Goal: Task Accomplishment & Management: Use online tool/utility

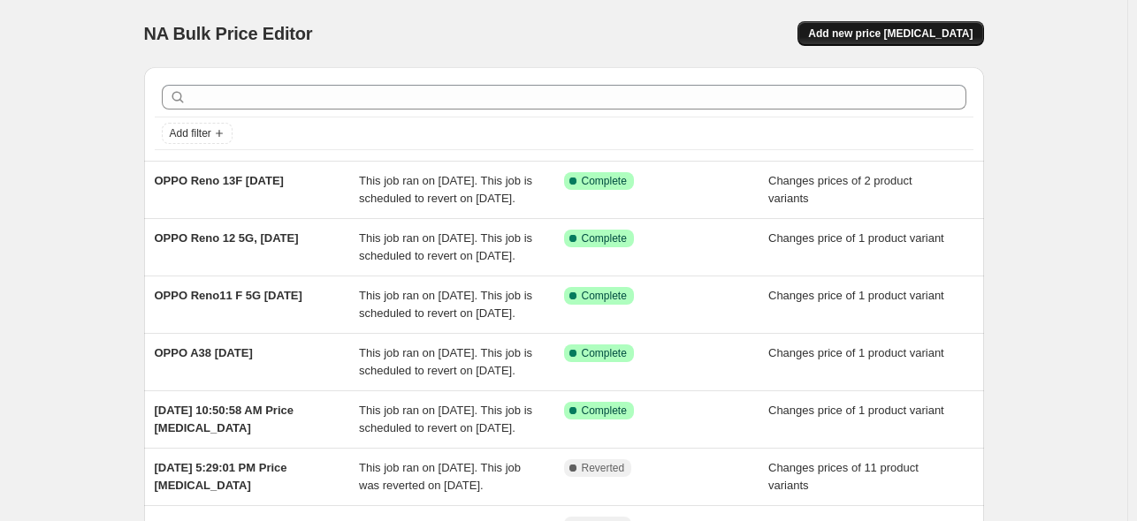
click at [923, 34] on span "Add new price [MEDICAL_DATA]" at bounding box center [890, 34] width 164 height 14
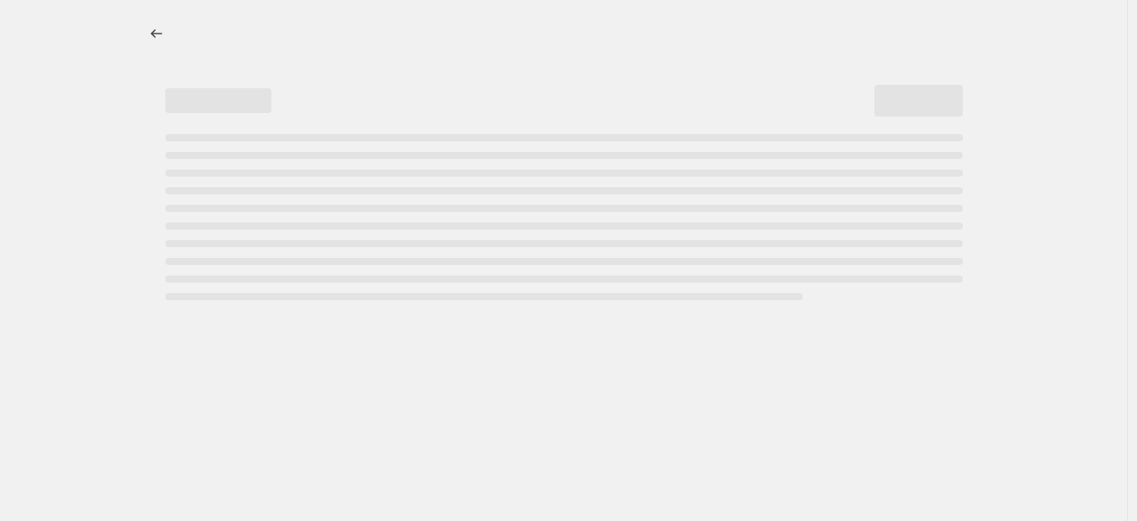
select select "percentage"
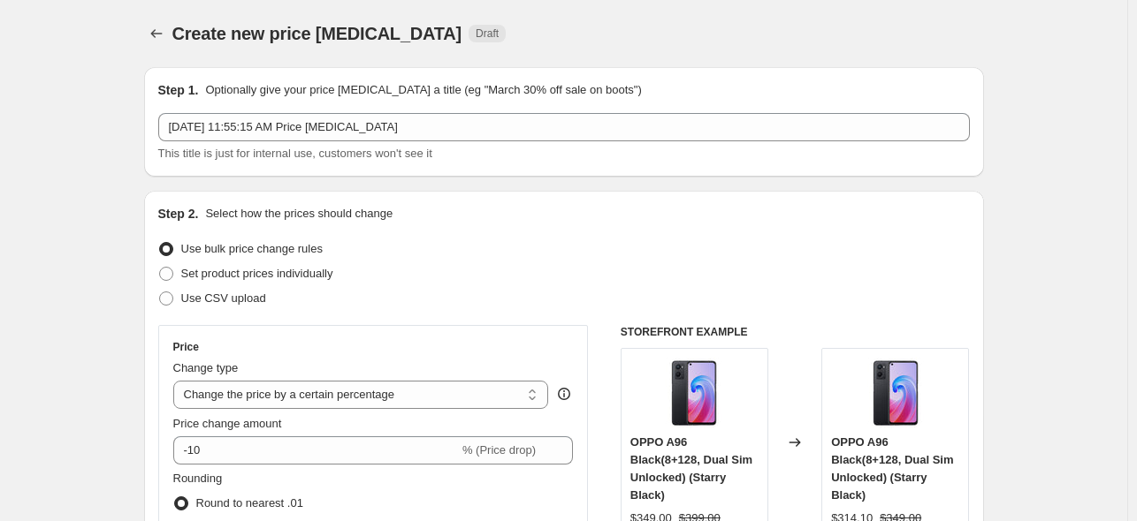
click at [866, 216] on div "Step 2. Select how the prices should change" at bounding box center [563, 214] width 811 height 18
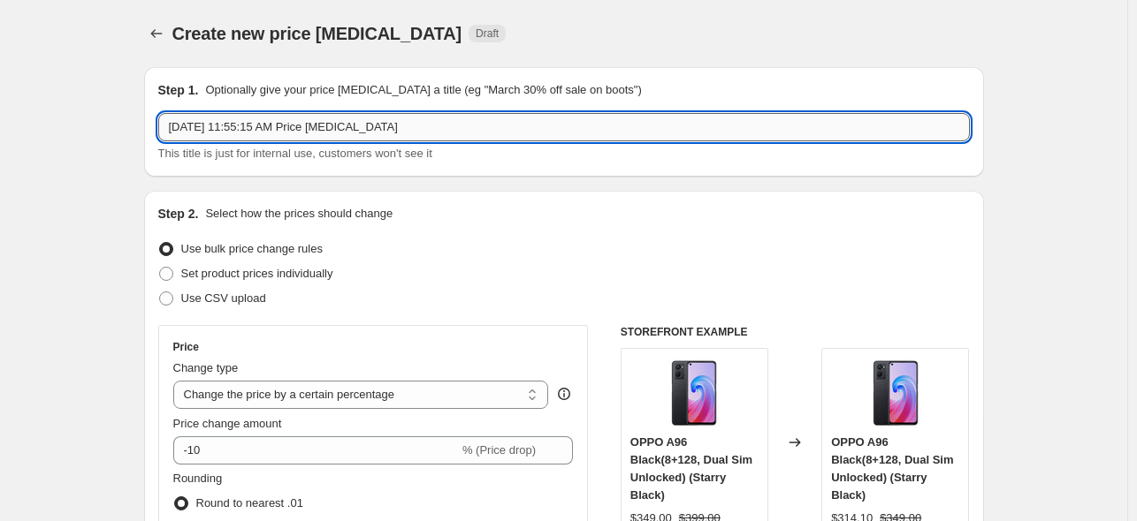
drag, startPoint x: 428, startPoint y: 126, endPoint x: 243, endPoint y: 129, distance: 184.7
click at [243, 129] on input "[DATE] 11:55:15 AM Price [MEDICAL_DATA]" at bounding box center [563, 127] width 811 height 28
type input "OPPO Reno13 [DATE]"
click at [513, 175] on div "Step 1. Optionally give your price [MEDICAL_DATA] a title (eg "March 30% off sa…" at bounding box center [564, 122] width 840 height 110
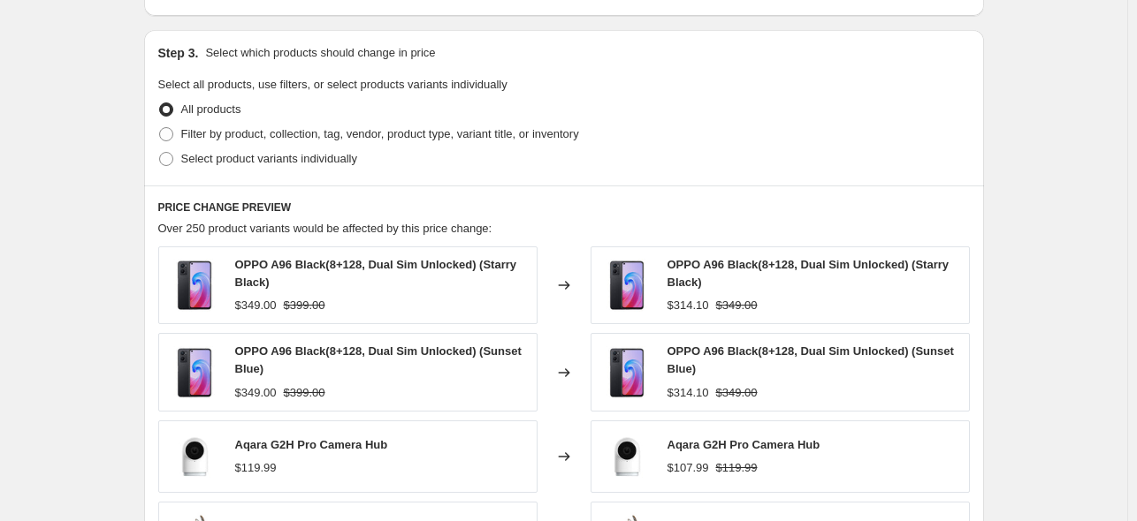
scroll to position [619, 0]
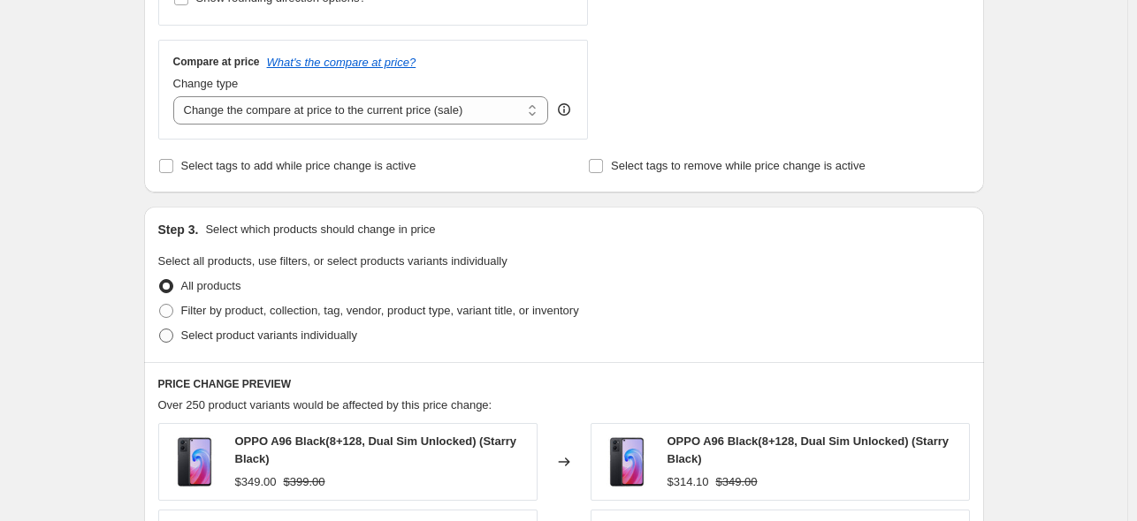
click at [164, 331] on span at bounding box center [166, 336] width 14 height 14
click at [160, 330] on input "Select product variants individually" at bounding box center [159, 329] width 1 height 1
radio input "true"
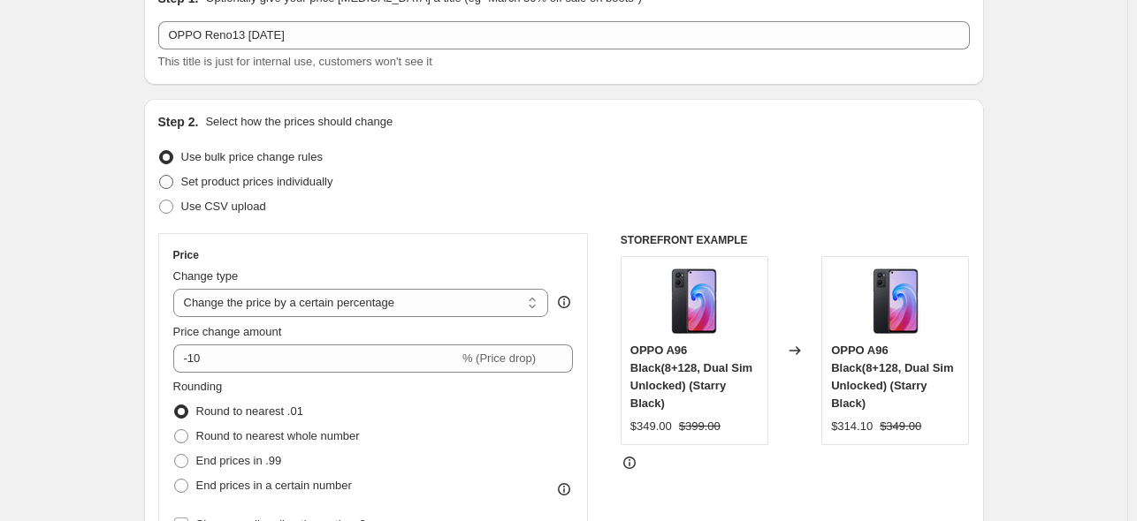
scroll to position [88, 0]
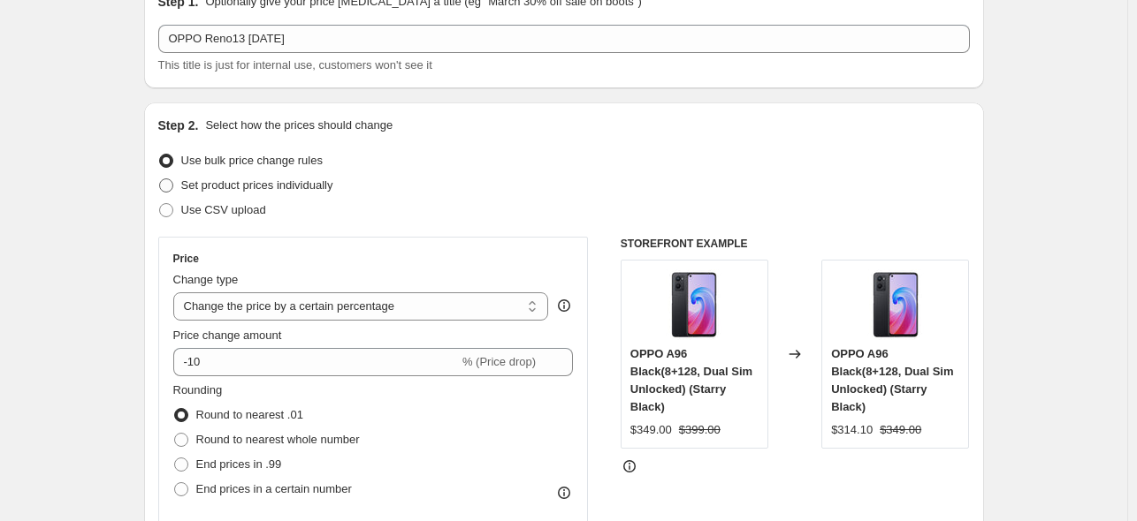
click at [173, 185] on span at bounding box center [166, 186] width 14 height 14
click at [160, 179] on input "Set product prices individually" at bounding box center [159, 179] width 1 height 1
radio input "true"
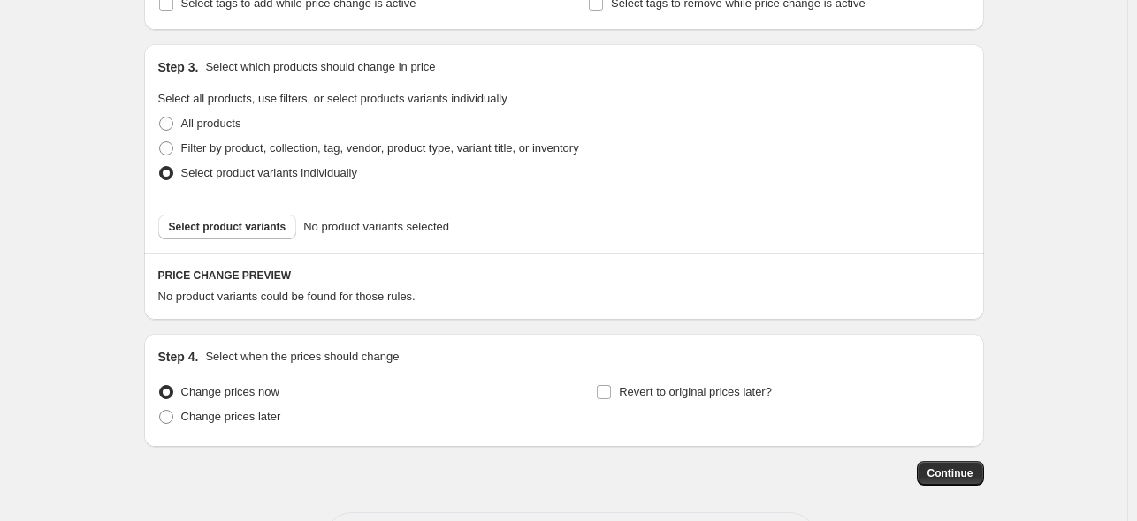
scroll to position [354, 0]
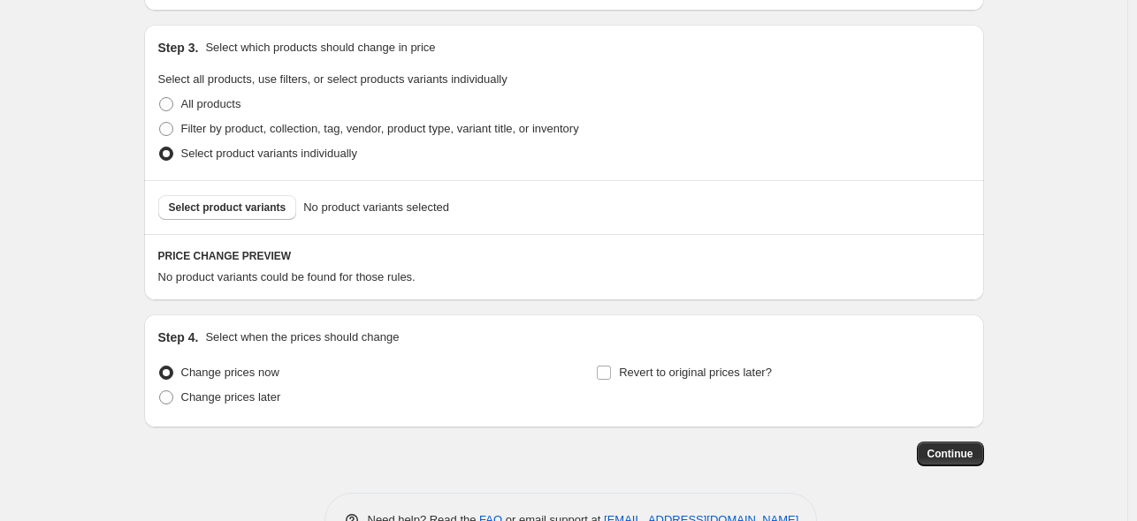
click at [274, 220] on div "Select product variants No product variants selected" at bounding box center [564, 207] width 840 height 54
click at [274, 211] on span "Select product variants" at bounding box center [228, 208] width 118 height 14
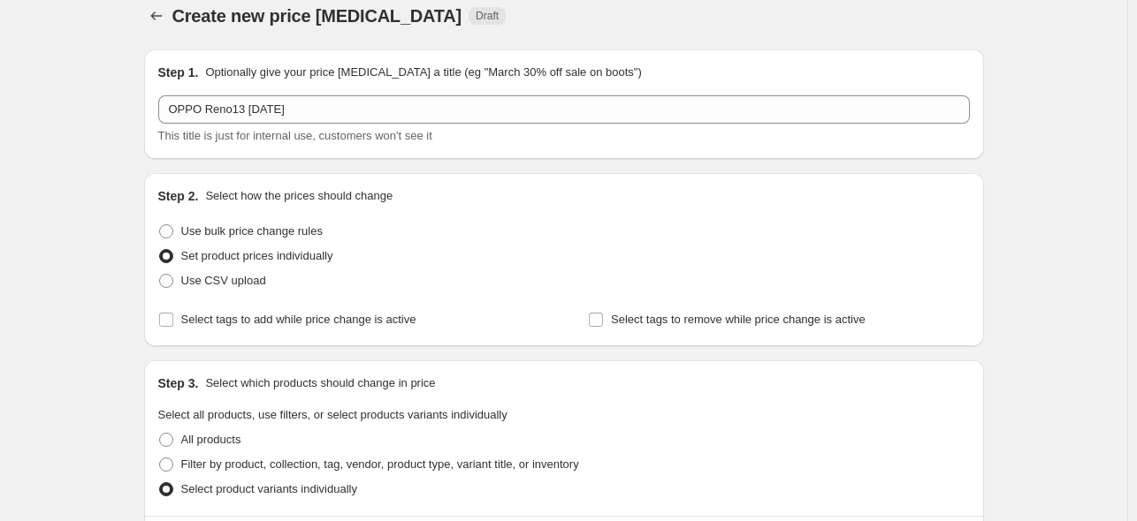
scroll to position [0, 0]
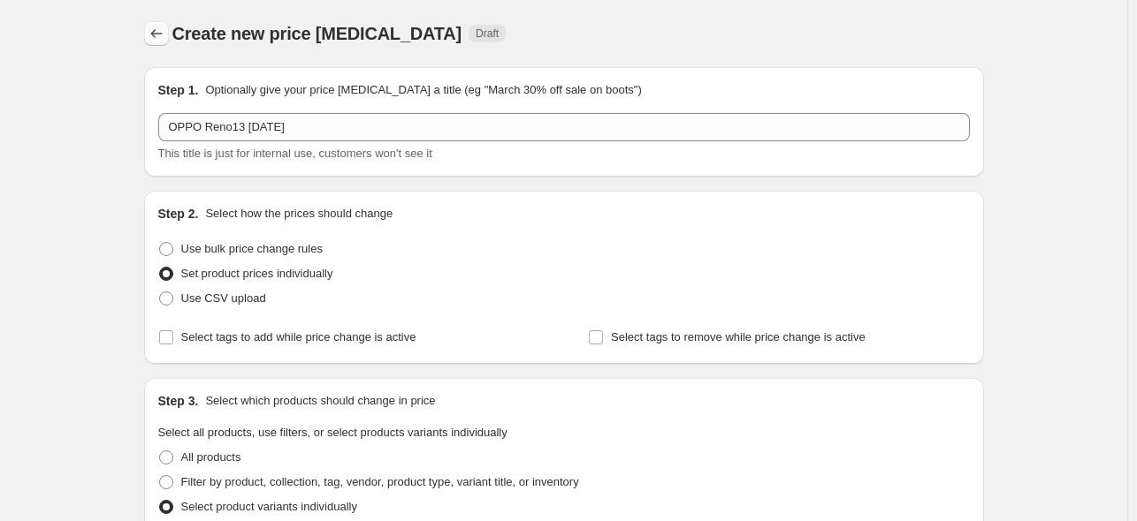
click at [155, 35] on icon "Price change jobs" at bounding box center [157, 34] width 18 height 18
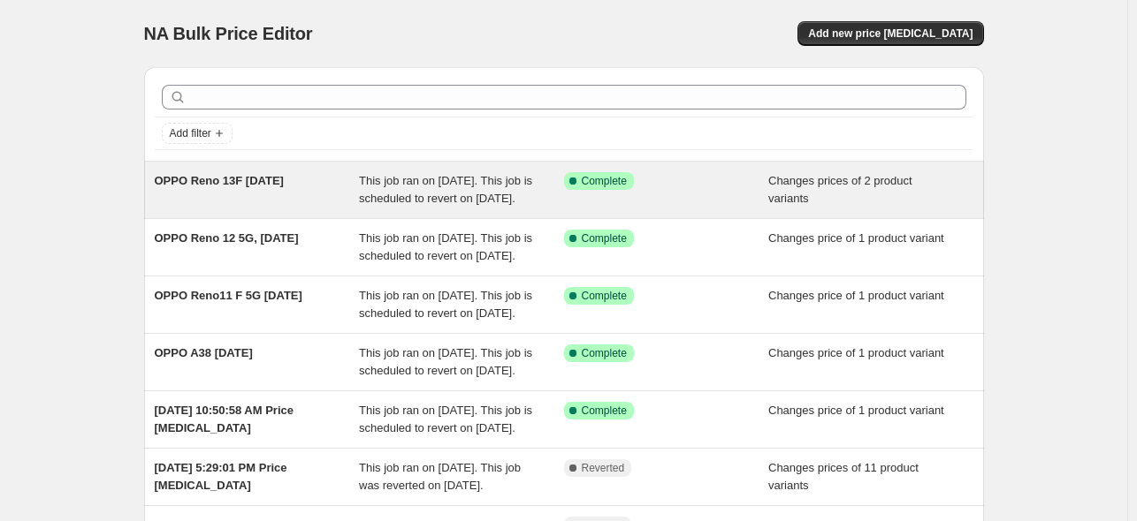
click at [284, 181] on span "OPPO Reno 13F [DATE]" at bounding box center [219, 180] width 129 height 13
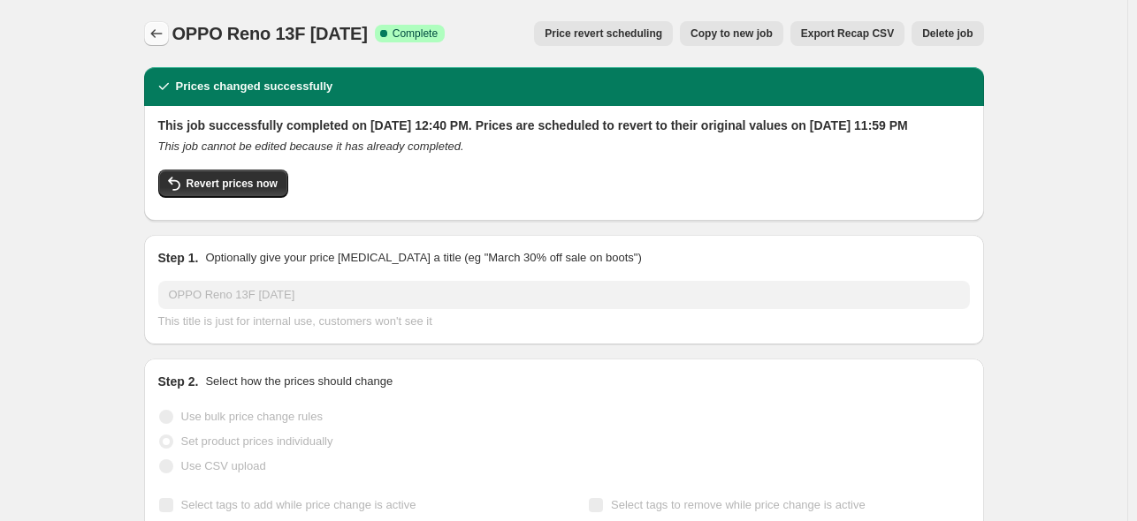
click at [169, 39] on button "Price change jobs" at bounding box center [156, 33] width 25 height 25
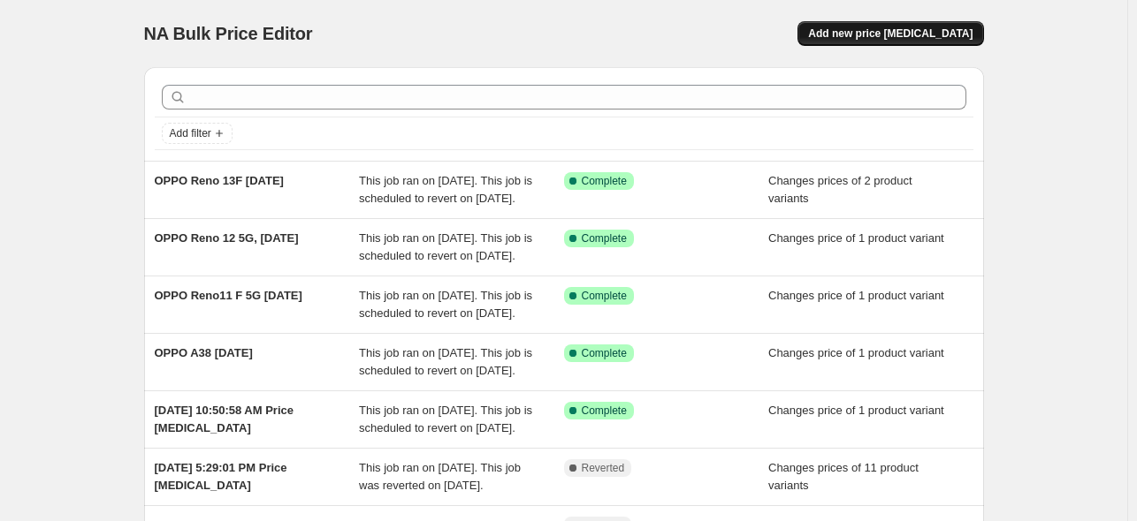
click at [893, 42] on button "Add new price [MEDICAL_DATA]" at bounding box center [890, 33] width 186 height 25
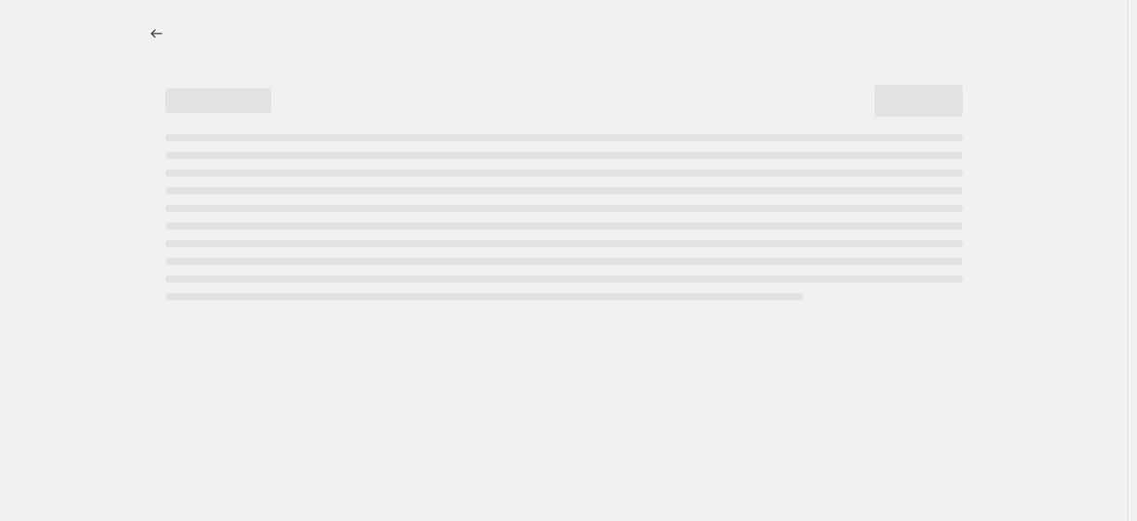
select select "percentage"
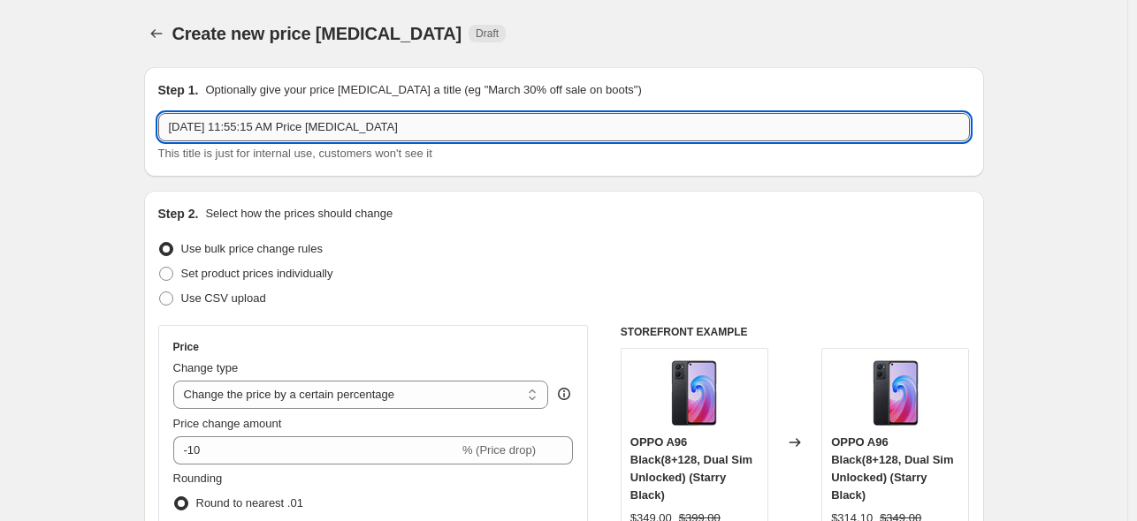
drag, startPoint x: 435, startPoint y: 123, endPoint x: 164, endPoint y: 118, distance: 270.5
click at [164, 118] on input "[DATE] 11:55:15 AM Price [MEDICAL_DATA]" at bounding box center [563, 127] width 811 height 28
type input "OPPO Reno13 [DATE]"
click at [300, 275] on span "Set product prices individually" at bounding box center [257, 273] width 152 height 13
click at [160, 268] on input "Set product prices individually" at bounding box center [159, 267] width 1 height 1
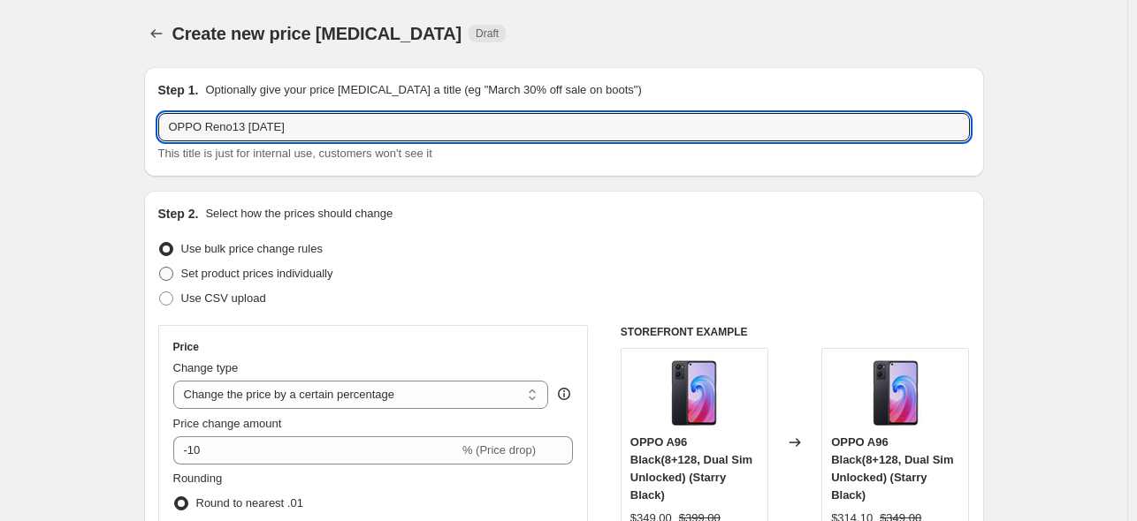
radio input "true"
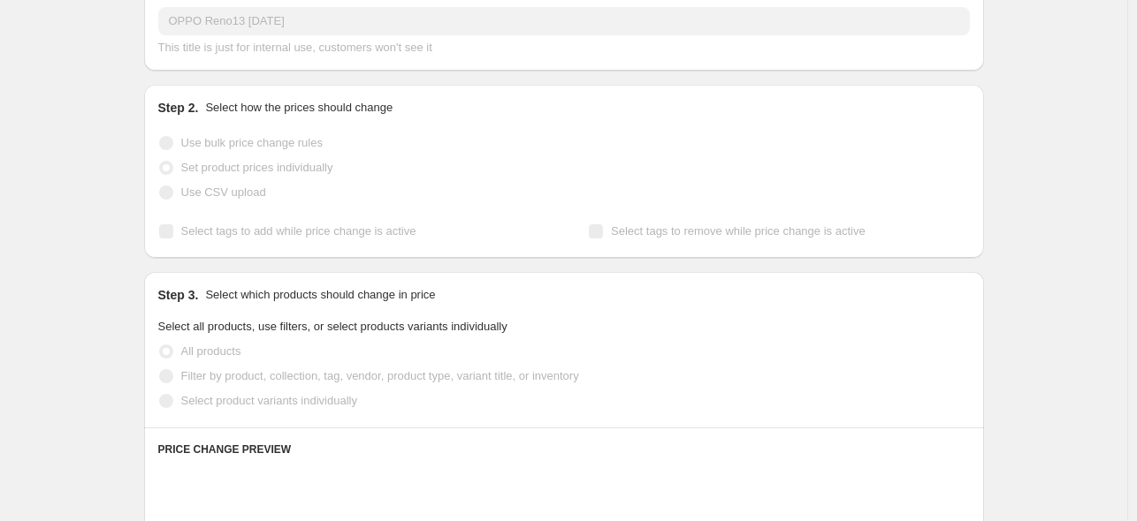
scroll to position [177, 0]
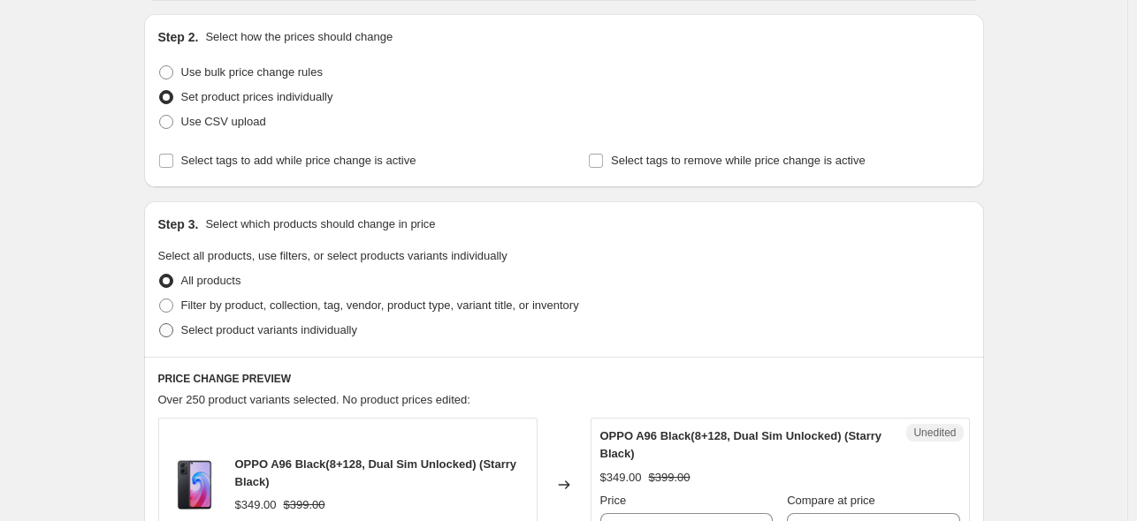
click at [279, 324] on span "Select product variants individually" at bounding box center [269, 329] width 176 height 13
click at [160, 324] on input "Select product variants individually" at bounding box center [159, 323] width 1 height 1
radio input "true"
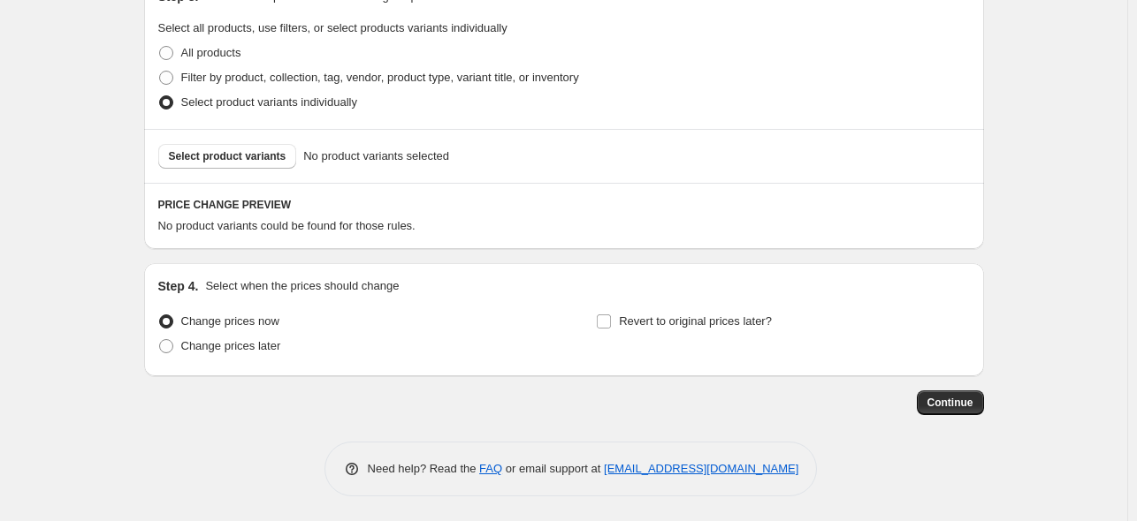
scroll to position [406, 0]
click at [206, 348] on span "Change prices later" at bounding box center [231, 344] width 100 height 13
click at [160, 339] on input "Change prices later" at bounding box center [159, 338] width 1 height 1
radio input "true"
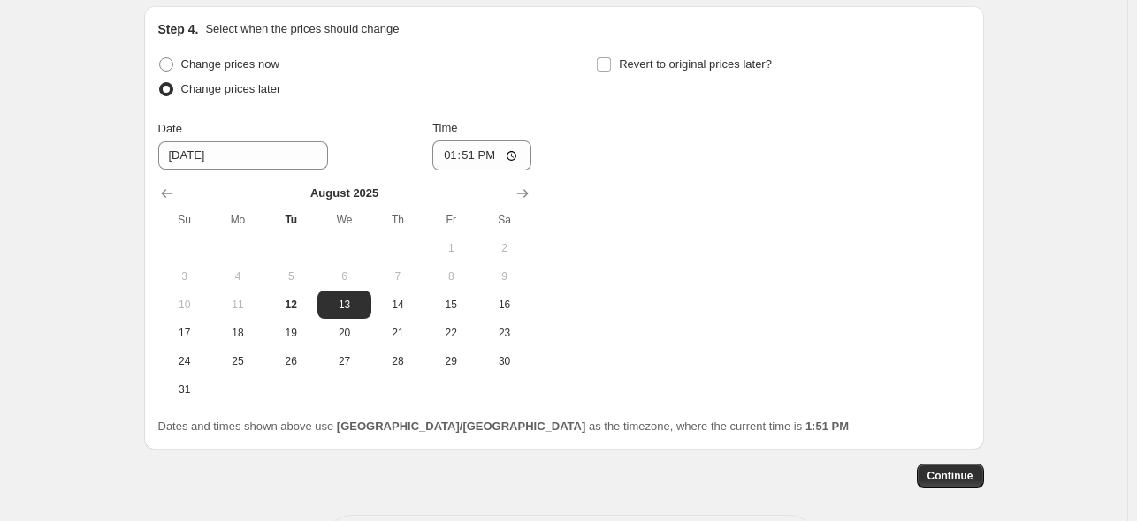
scroll to position [559, 0]
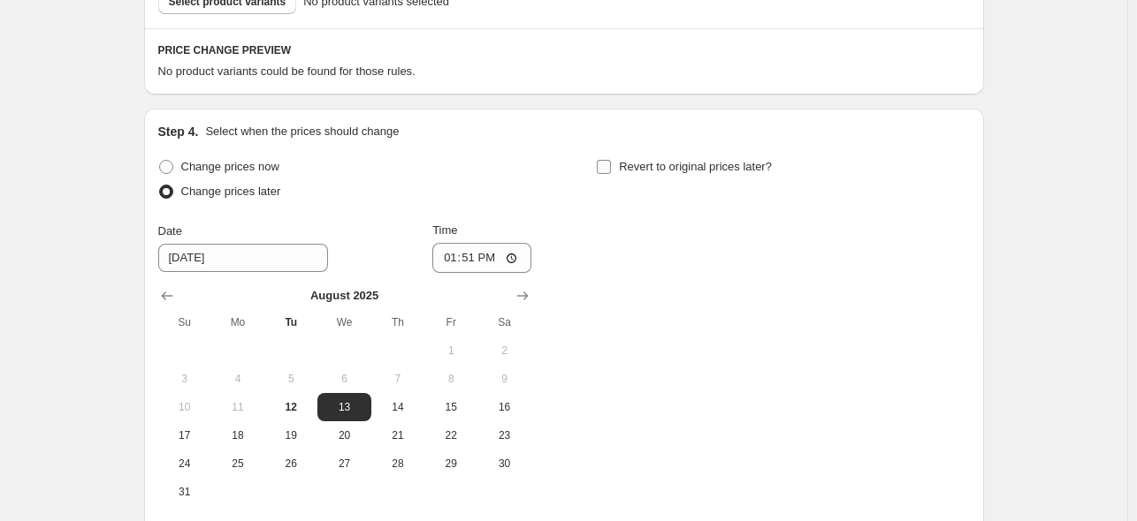
click at [611, 162] on input "Revert to original prices later?" at bounding box center [604, 167] width 14 height 14
checkbox input "true"
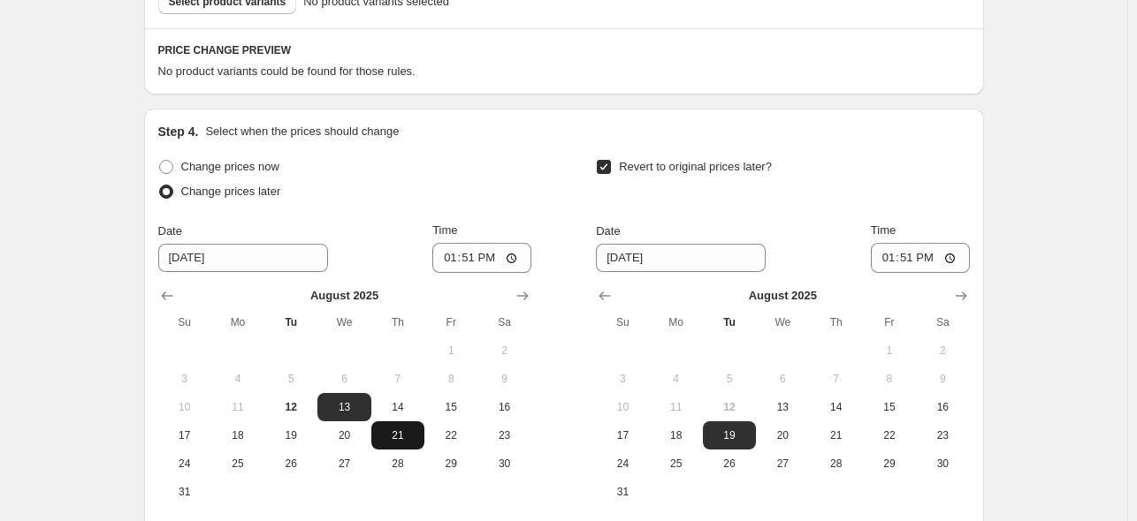
click at [402, 429] on span "21" at bounding box center [397, 436] width 39 height 14
type input "[DATE]"
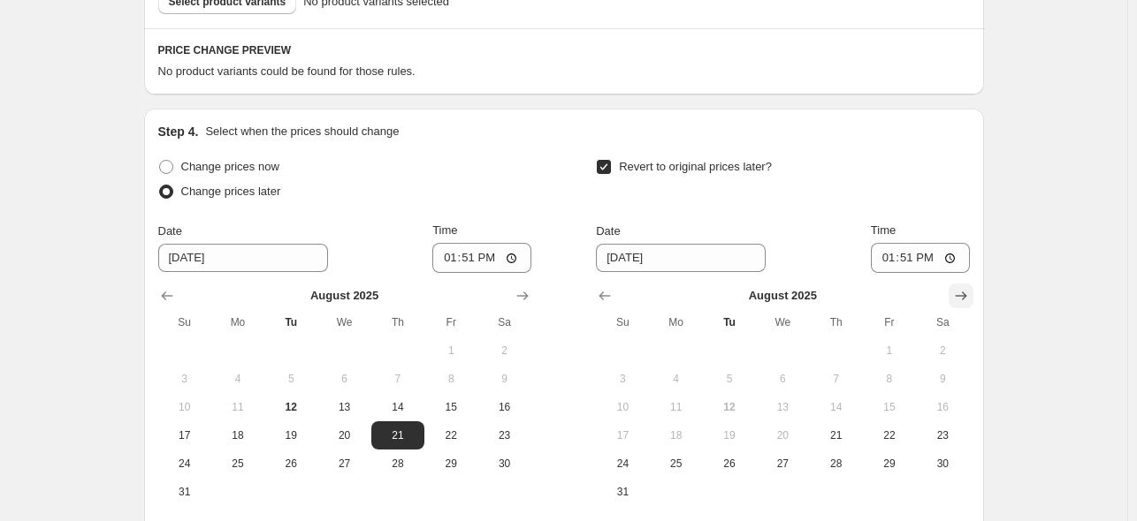
click at [970, 296] on icon "Show next month, September 2025" at bounding box center [961, 296] width 18 height 18
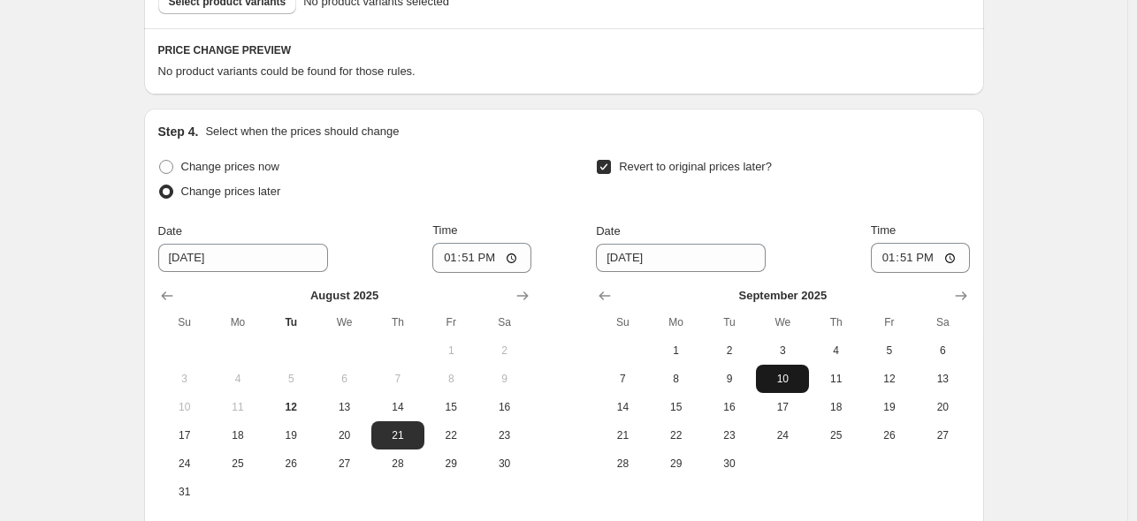
click at [780, 383] on span "10" at bounding box center [782, 379] width 39 height 14
type input "[DATE]"
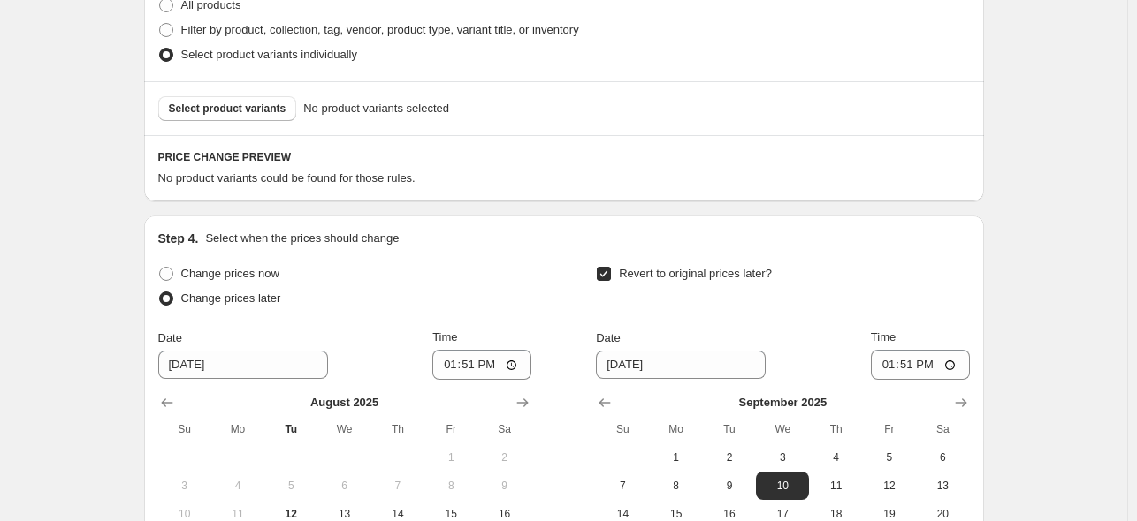
scroll to position [383, 0]
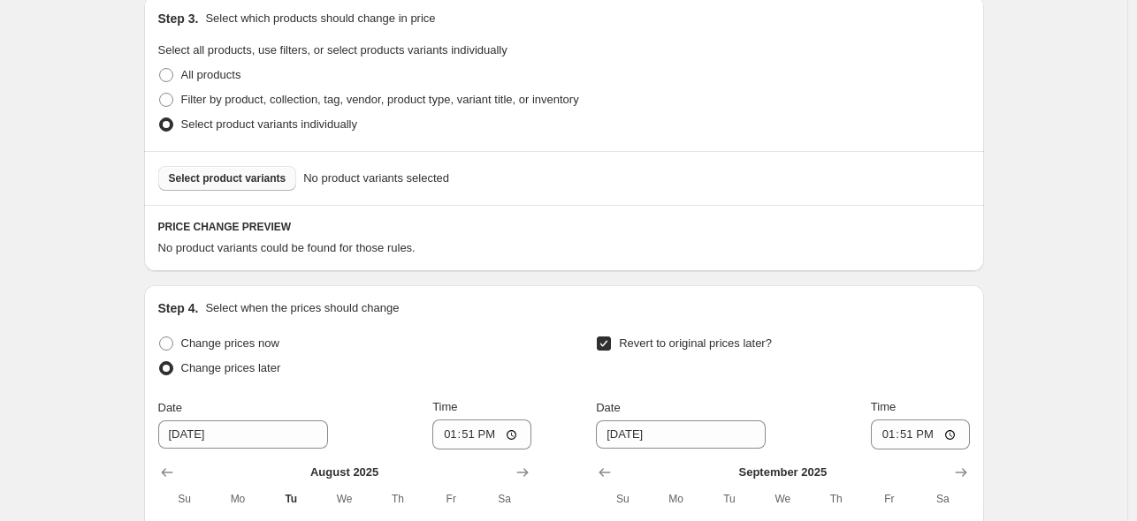
click at [269, 175] on span "Select product variants" at bounding box center [228, 178] width 118 height 14
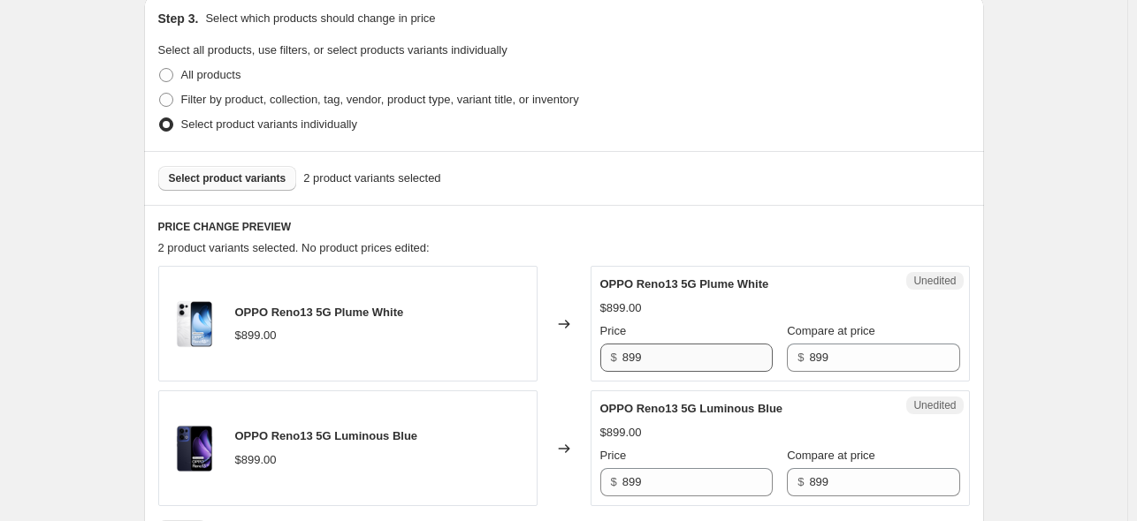
drag, startPoint x: 703, startPoint y: 338, endPoint x: 636, endPoint y: 350, distance: 68.3
click at [636, 350] on div "Price $ 899" at bounding box center [686, 347] width 172 height 49
drag, startPoint x: 677, startPoint y: 366, endPoint x: 559, endPoint y: 367, distance: 117.5
click at [559, 367] on div "OPPO Reno13 5G Plume White $899.00 Changed to Unedited OPPO Reno13 5G Plume Whi…" at bounding box center [563, 324] width 811 height 116
type input "699"
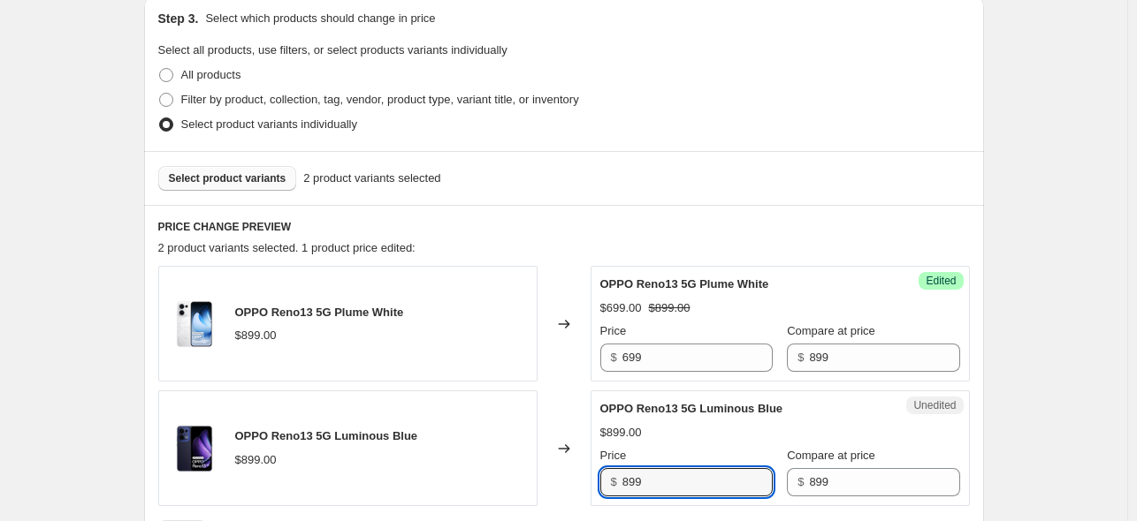
drag, startPoint x: 654, startPoint y: 477, endPoint x: 626, endPoint y: 481, distance: 28.5
click at [626, 481] on div "$ 899" at bounding box center [686, 482] width 172 height 28
type input "699"
click at [594, 225] on h6 "PRICE CHANGE PREVIEW" at bounding box center [563, 227] width 811 height 14
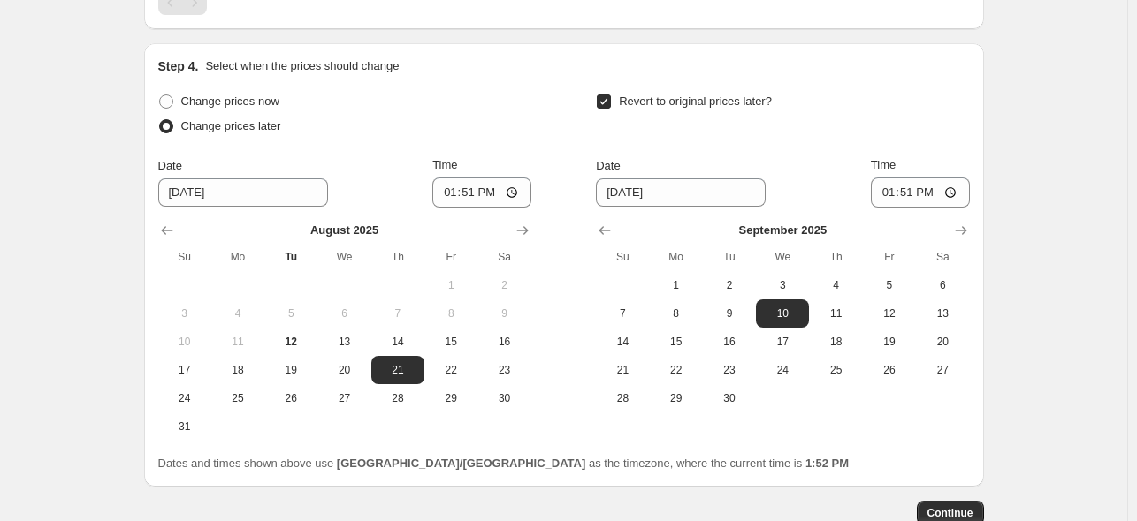
scroll to position [1001, 0]
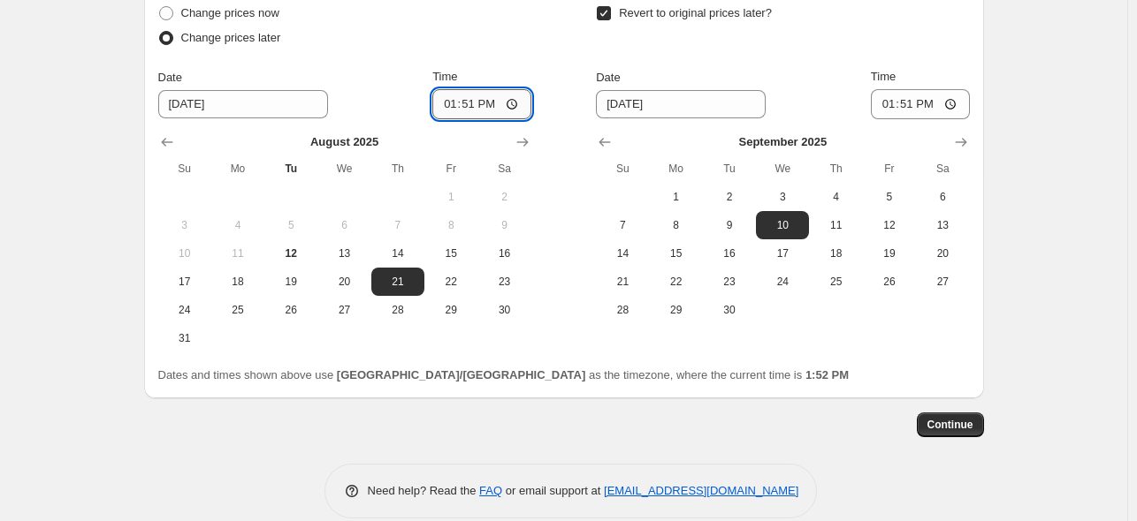
click at [515, 102] on input "13:51" at bounding box center [481, 104] width 99 height 30
type input "00:00"
click at [559, 73] on div "Change prices now Change prices later Date [DATE] Time 00:00 [DATE] Su Mo Tu We…" at bounding box center [563, 177] width 811 height 352
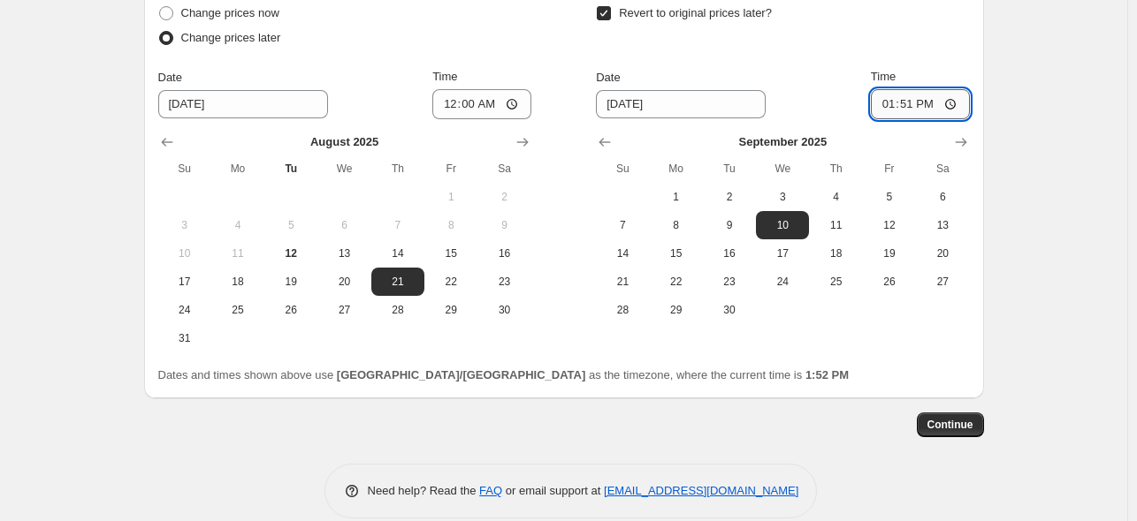
click at [944, 105] on input "13:51" at bounding box center [920, 104] width 99 height 30
click at [960, 95] on input "13:51" at bounding box center [920, 104] width 99 height 30
type input "23:59"
click at [912, 34] on div "Revert to original prices later?" at bounding box center [782, 27] width 373 height 53
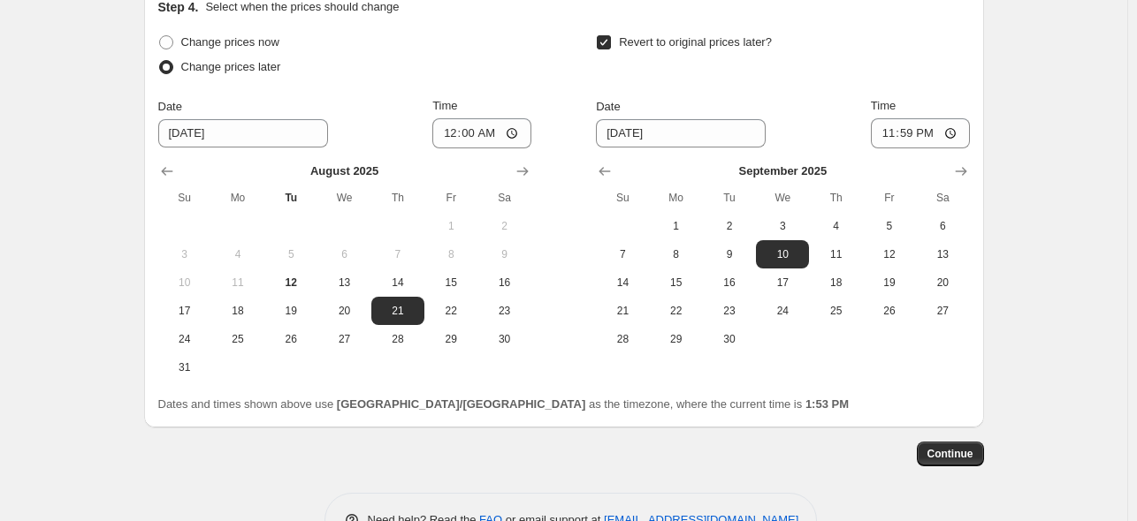
scroll to position [1023, 0]
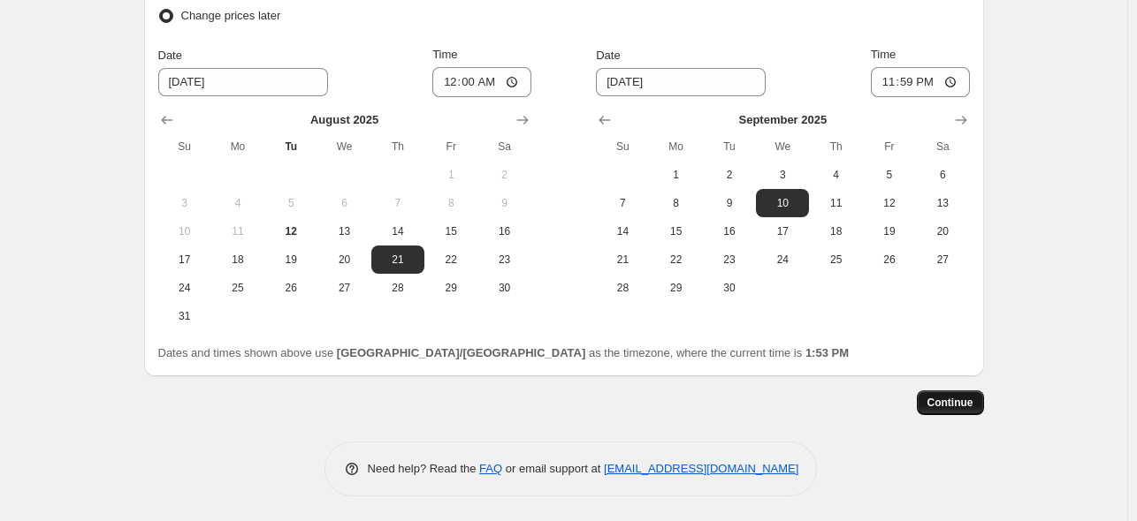
click at [933, 395] on button "Continue" at bounding box center [949, 403] width 67 height 25
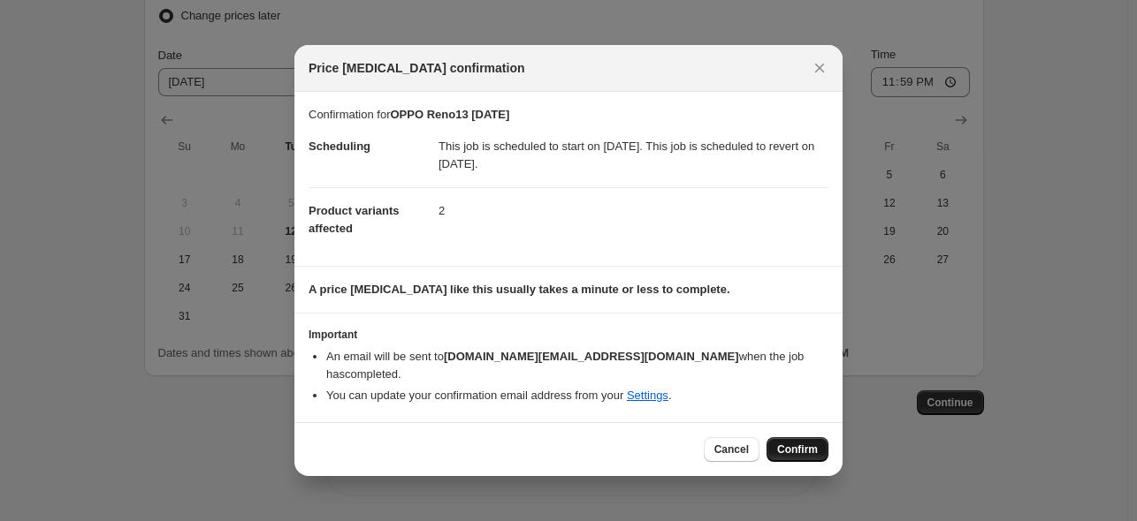
click at [790, 443] on span "Confirm" at bounding box center [797, 450] width 41 height 14
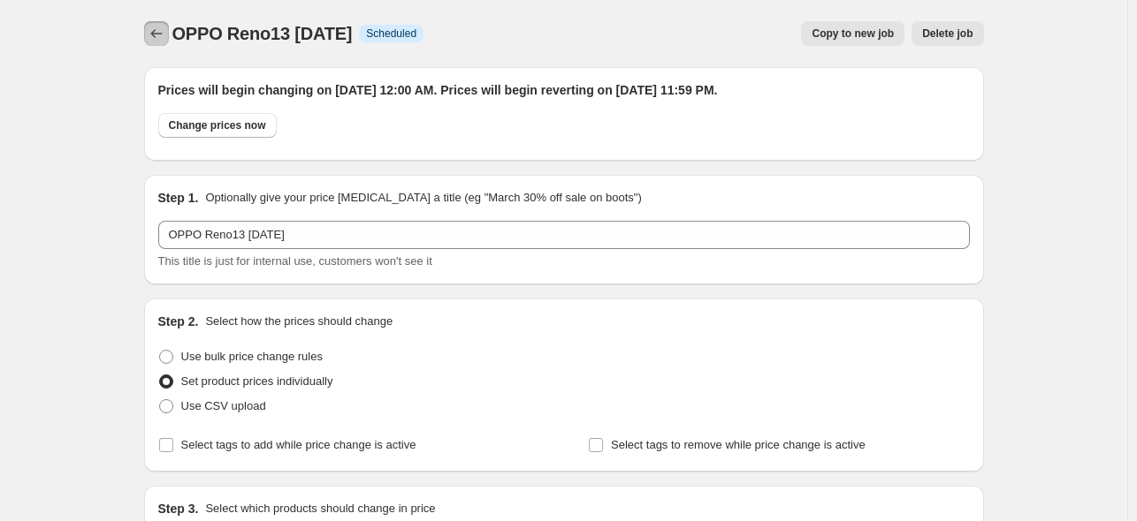
click at [156, 25] on icon "Price change jobs" at bounding box center [157, 34] width 18 height 18
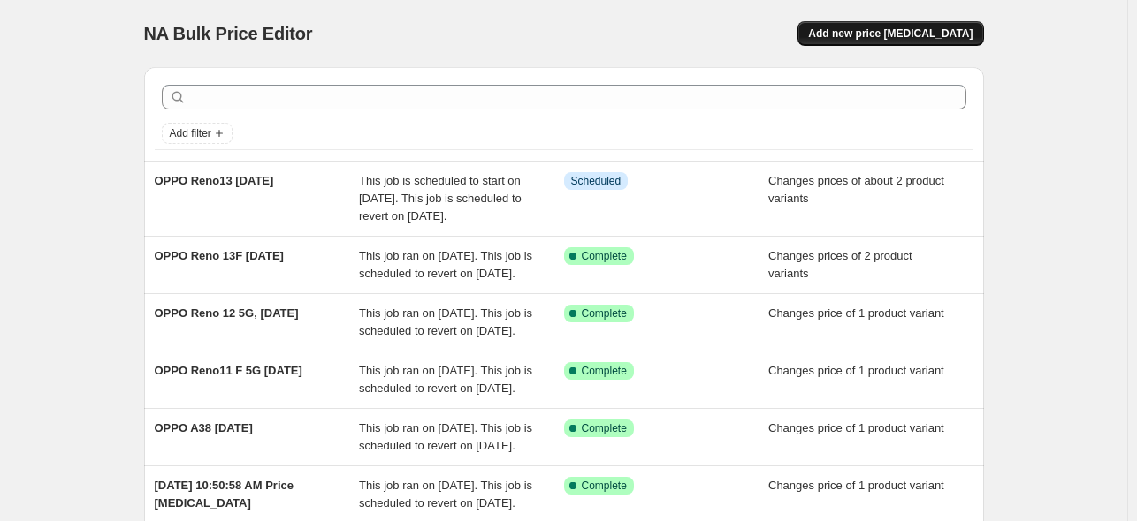
click at [922, 32] on span "Add new price [MEDICAL_DATA]" at bounding box center [890, 34] width 164 height 14
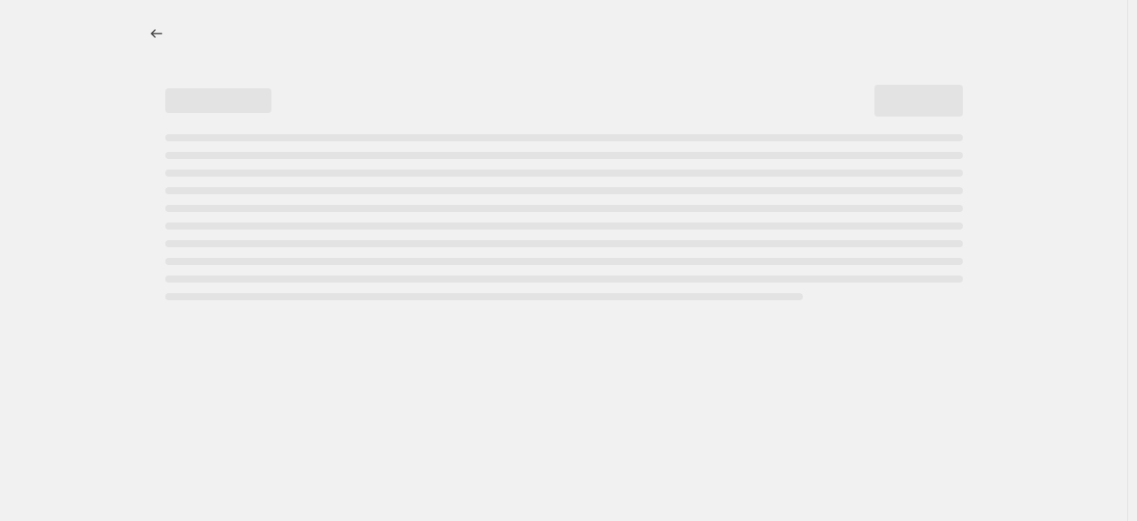
select select "percentage"
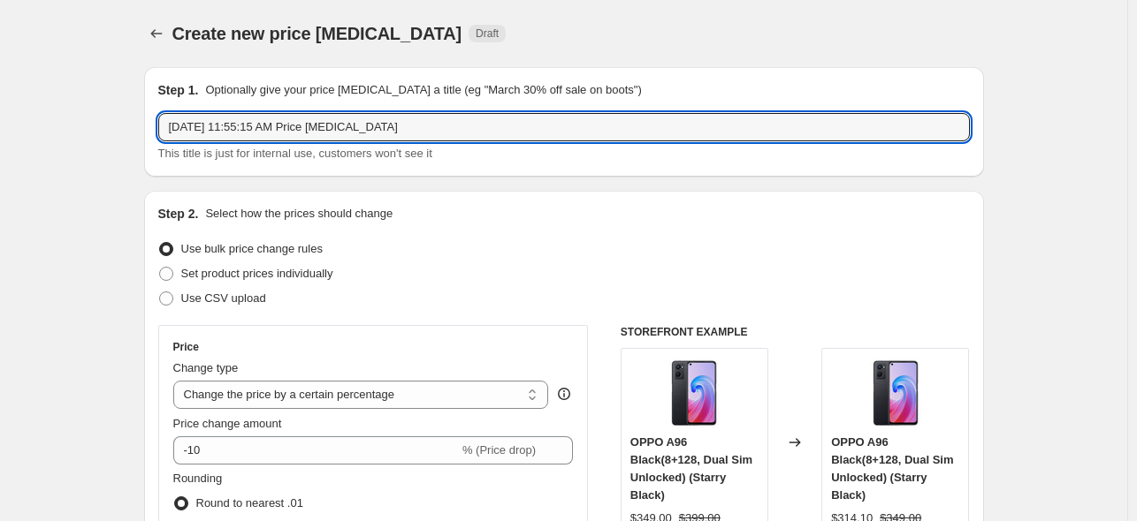
drag, startPoint x: 430, startPoint y: 123, endPoint x: 40, endPoint y: 112, distance: 390.8
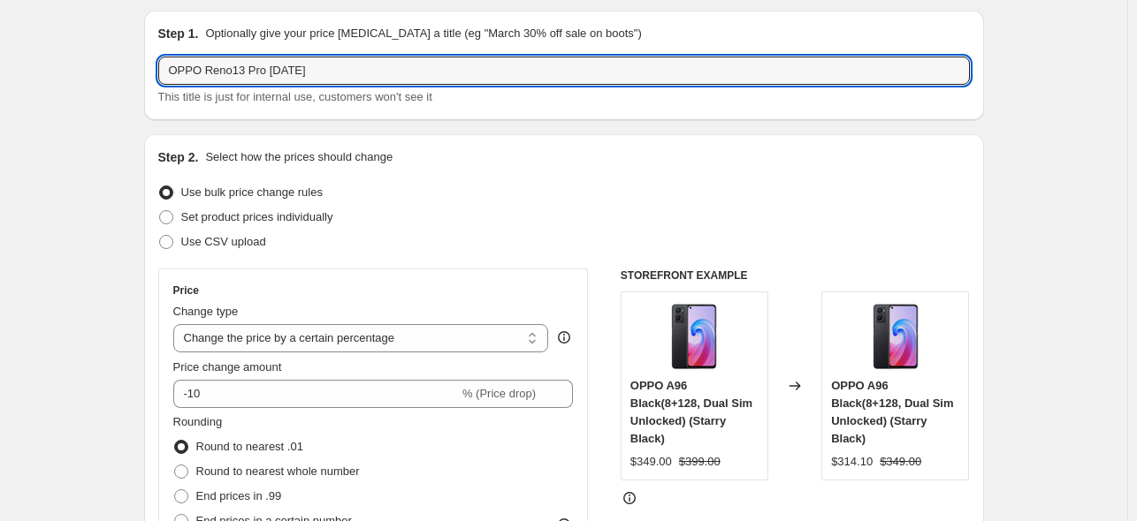
scroll to position [88, 0]
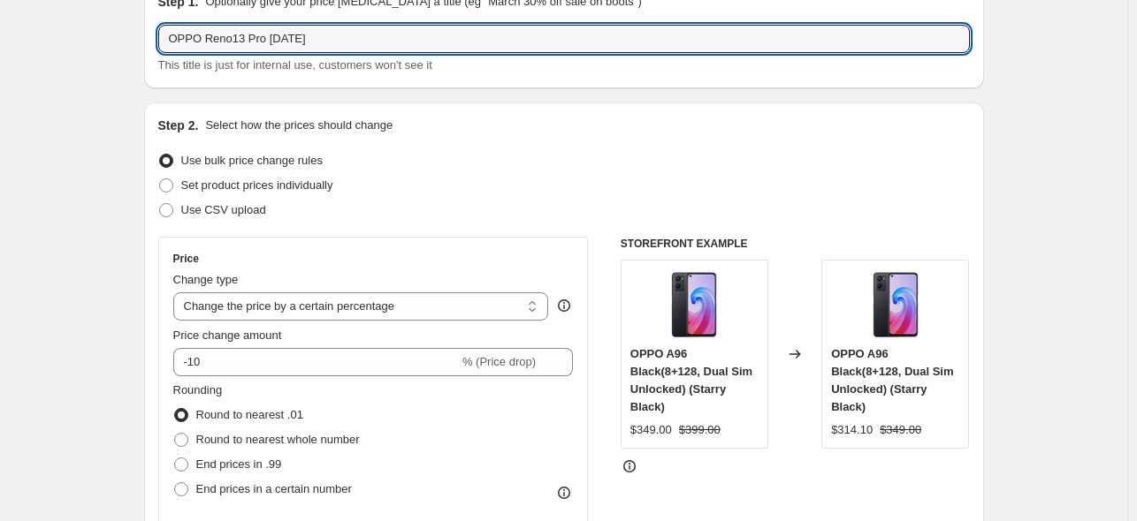
type input "OPPO Reno13 Pro [DATE]"
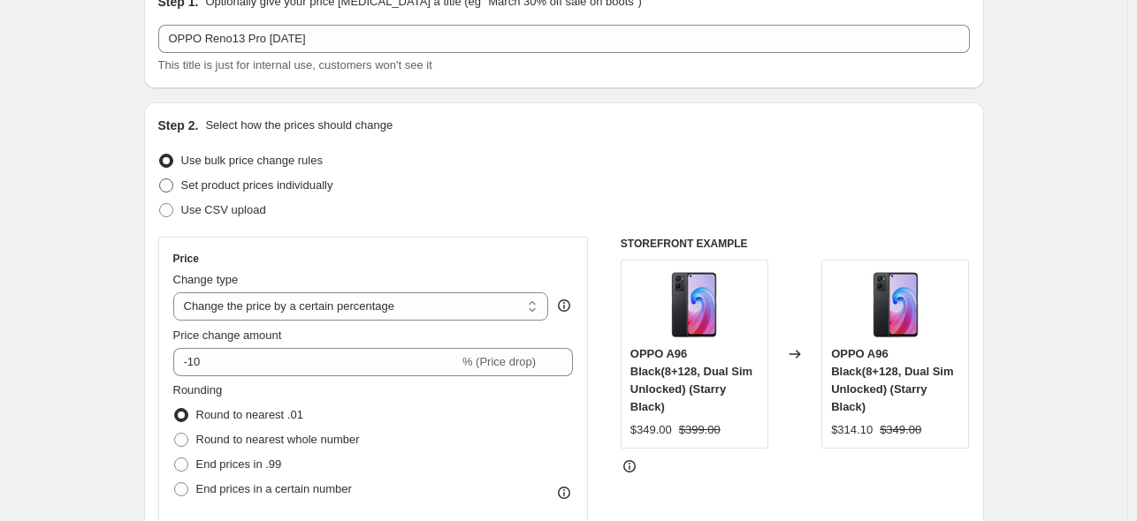
click at [240, 188] on span "Set product prices individually" at bounding box center [257, 185] width 152 height 13
click at [160, 179] on input "Set product prices individually" at bounding box center [159, 179] width 1 height 1
radio input "true"
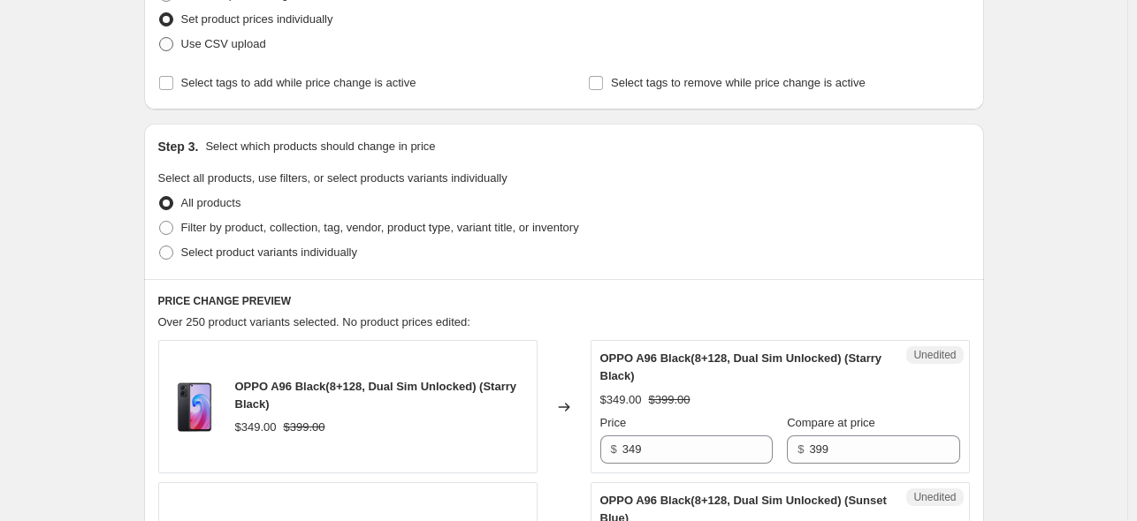
scroll to position [265, 0]
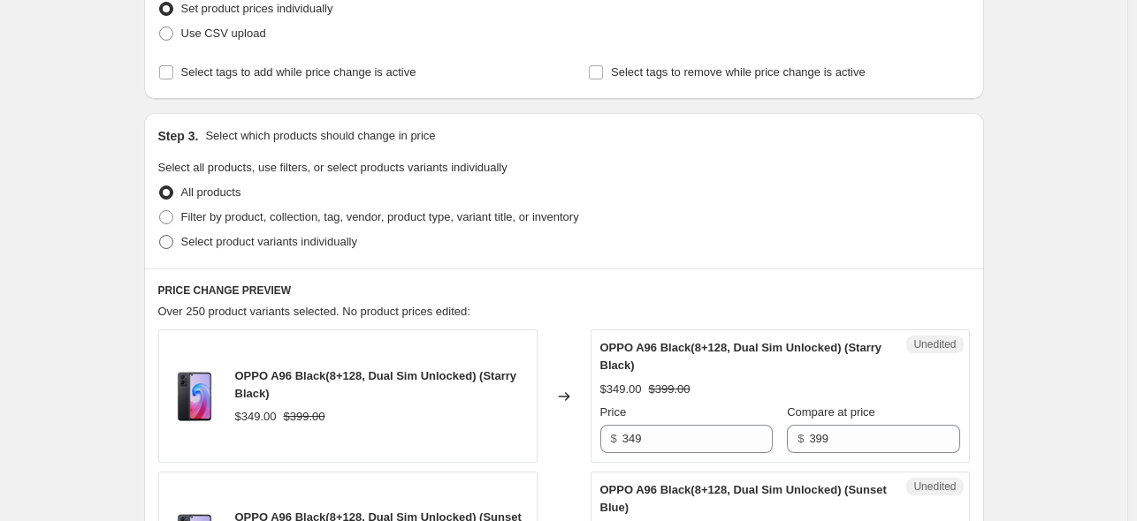
click at [255, 239] on span "Select product variants individually" at bounding box center [269, 241] width 176 height 13
click at [160, 236] on input "Select product variants individually" at bounding box center [159, 235] width 1 height 1
radio input "true"
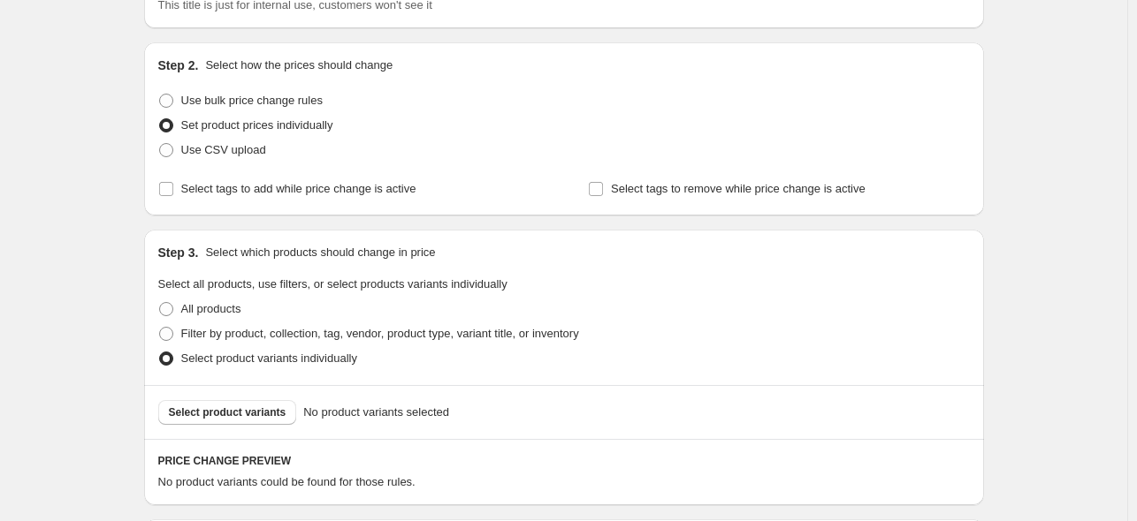
scroll to position [317, 0]
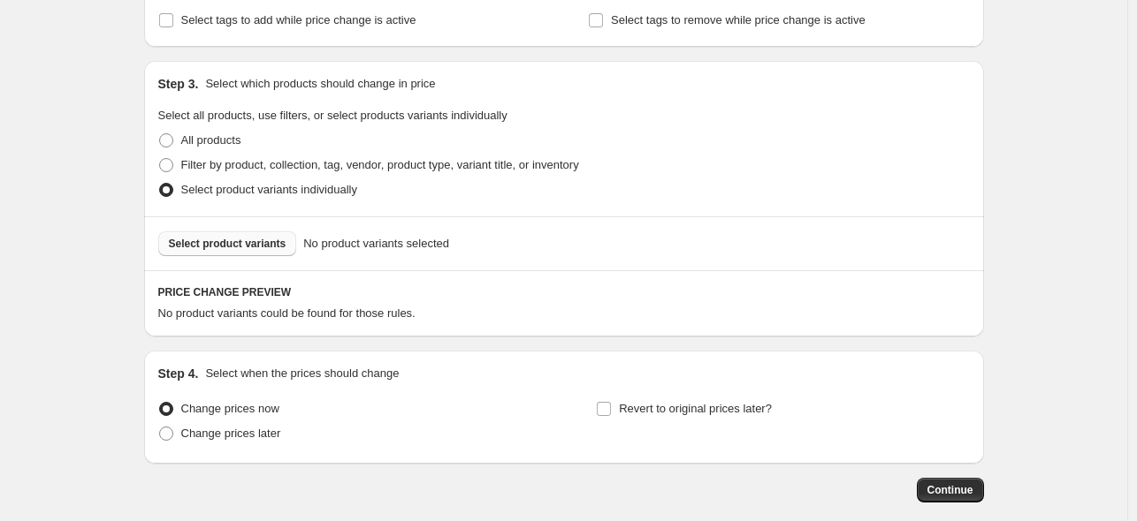
click at [272, 247] on span "Select product variants" at bounding box center [228, 244] width 118 height 14
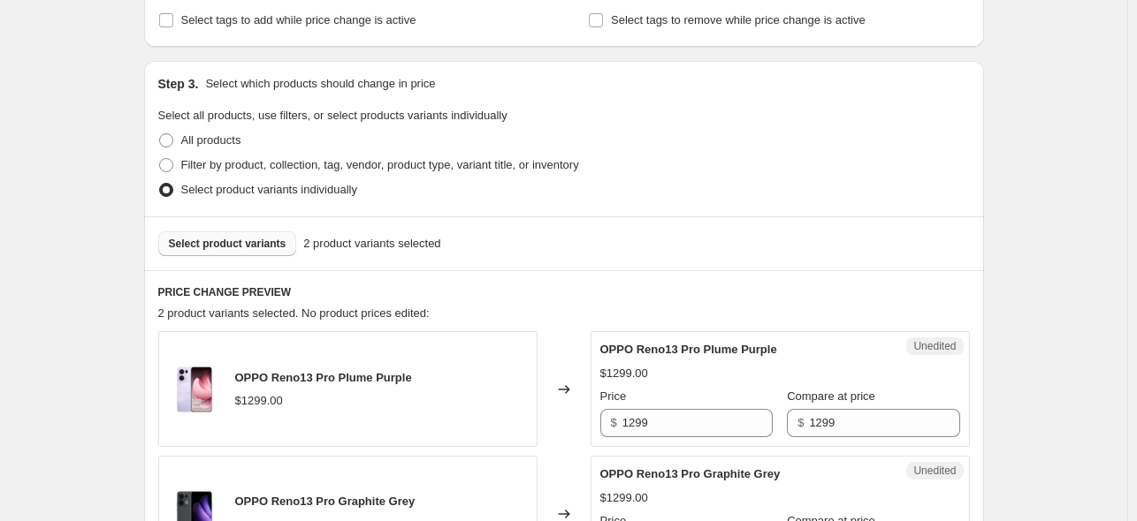
scroll to position [494, 0]
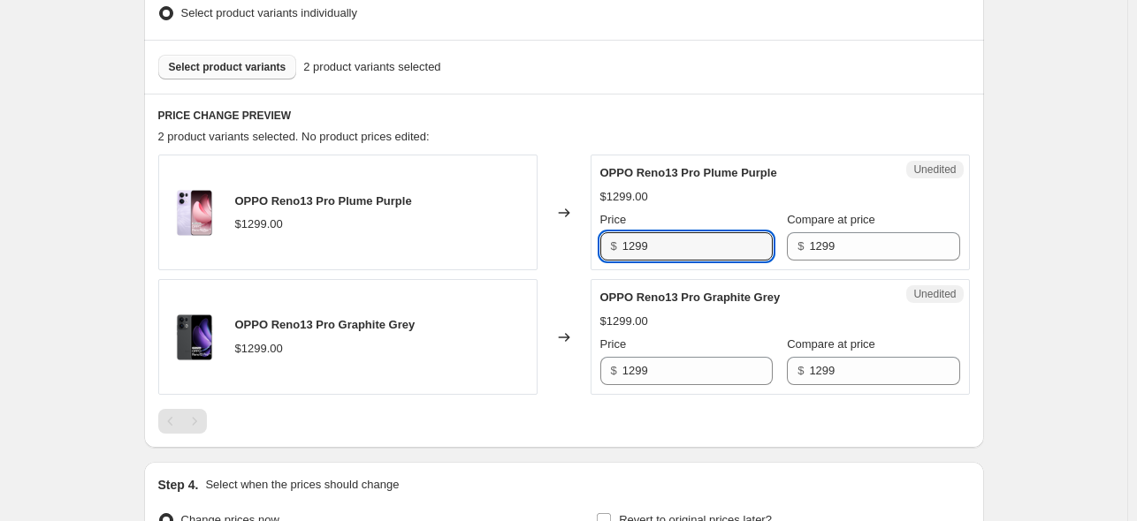
drag, startPoint x: 660, startPoint y: 240, endPoint x: 614, endPoint y: 238, distance: 46.0
click at [614, 238] on div "$ 1299" at bounding box center [686, 246] width 172 height 28
type input "999"
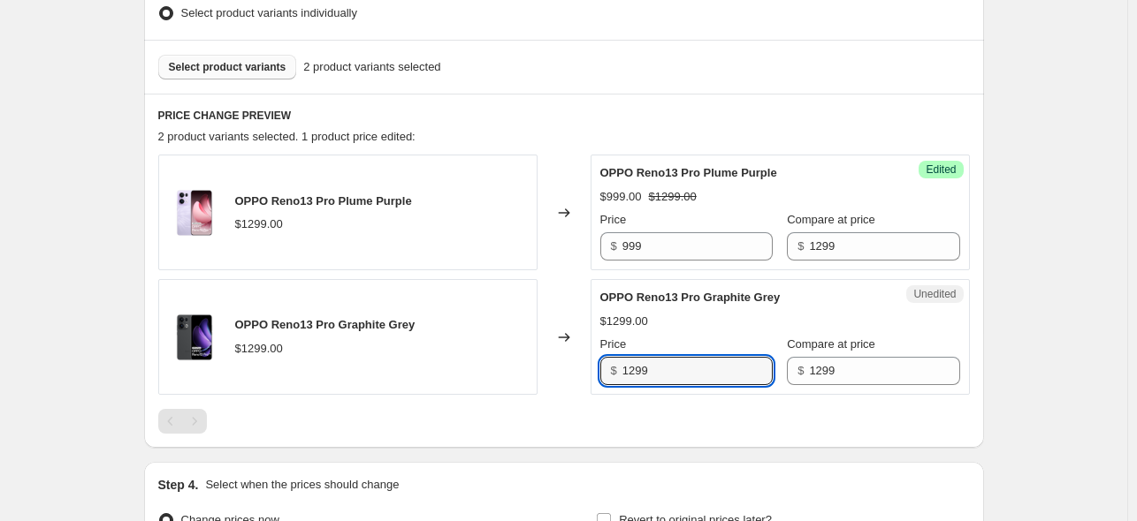
drag, startPoint x: 664, startPoint y: 367, endPoint x: 590, endPoint y: 369, distance: 73.4
click at [590, 369] on div "OPPO Reno13 Pro Graphite Grey $1299.00 Changed to Unedited OPPO Reno13 Pro Grap…" at bounding box center [563, 337] width 811 height 116
type input "999"
click at [606, 118] on h6 "PRICE CHANGE PREVIEW" at bounding box center [563, 116] width 811 height 14
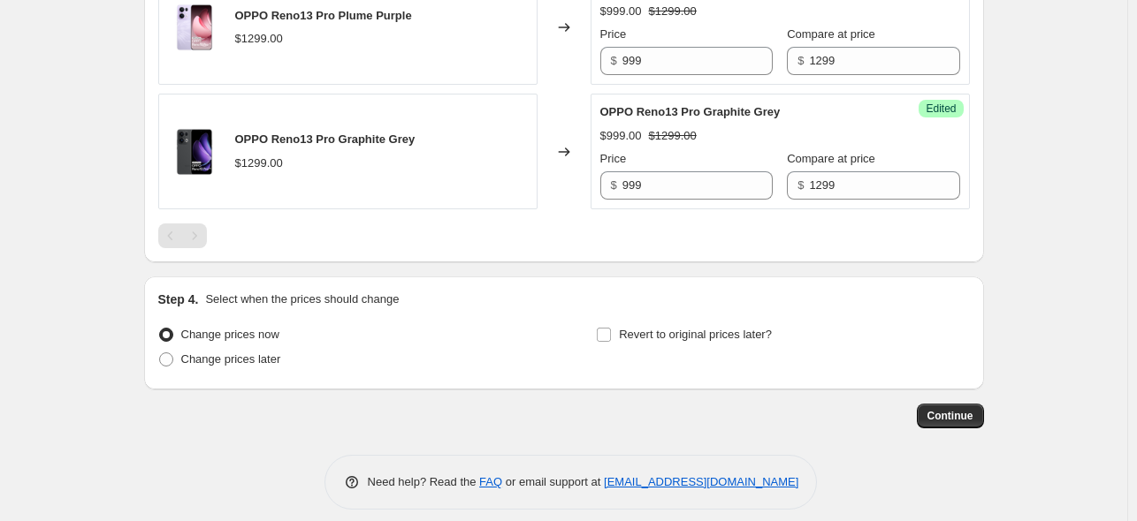
scroll to position [693, 0]
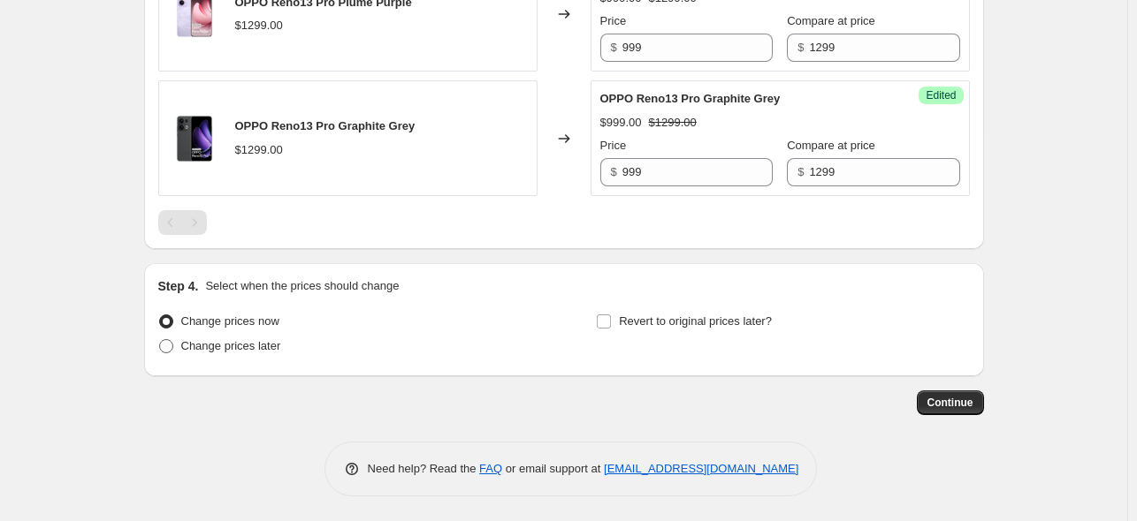
click at [173, 347] on span at bounding box center [166, 346] width 14 height 14
click at [160, 340] on input "Change prices later" at bounding box center [159, 339] width 1 height 1
radio input "true"
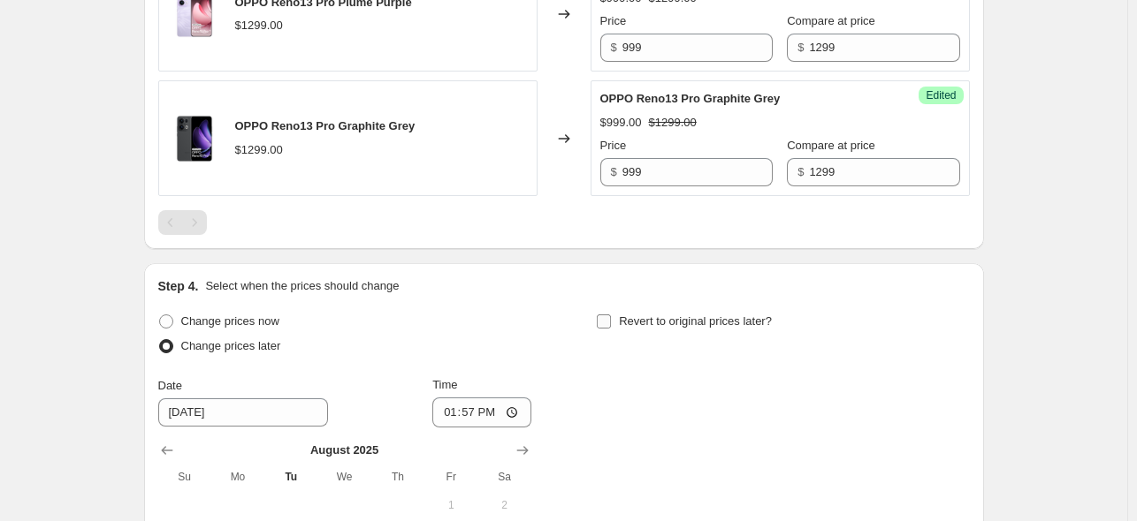
click at [609, 317] on input "Revert to original prices later?" at bounding box center [604, 322] width 14 height 14
checkbox input "true"
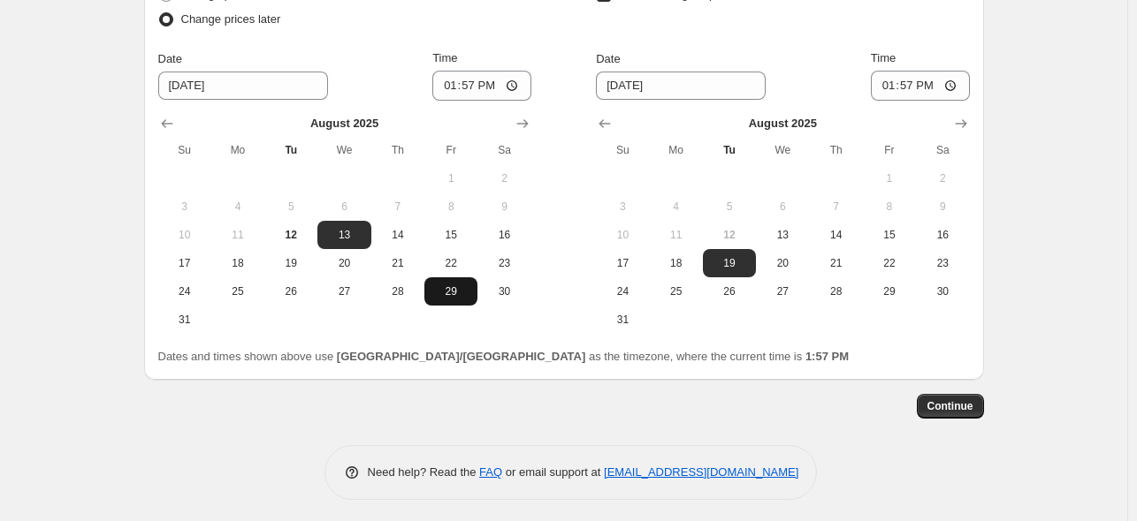
scroll to position [1023, 0]
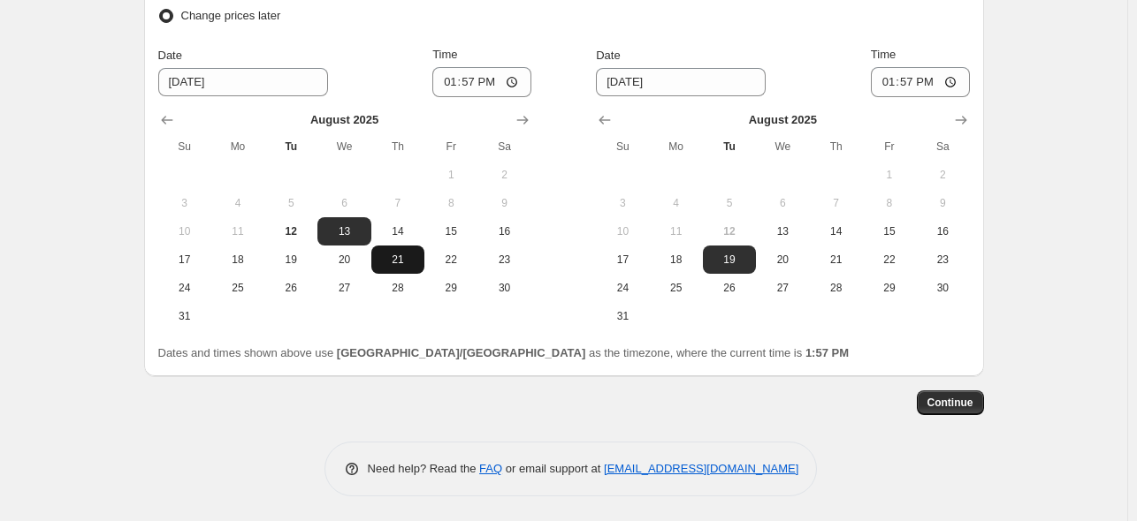
click at [390, 261] on span "21" at bounding box center [397, 260] width 39 height 14
type input "[DATE]"
click at [970, 123] on icon "Show next month, September 2025" at bounding box center [961, 120] width 18 height 18
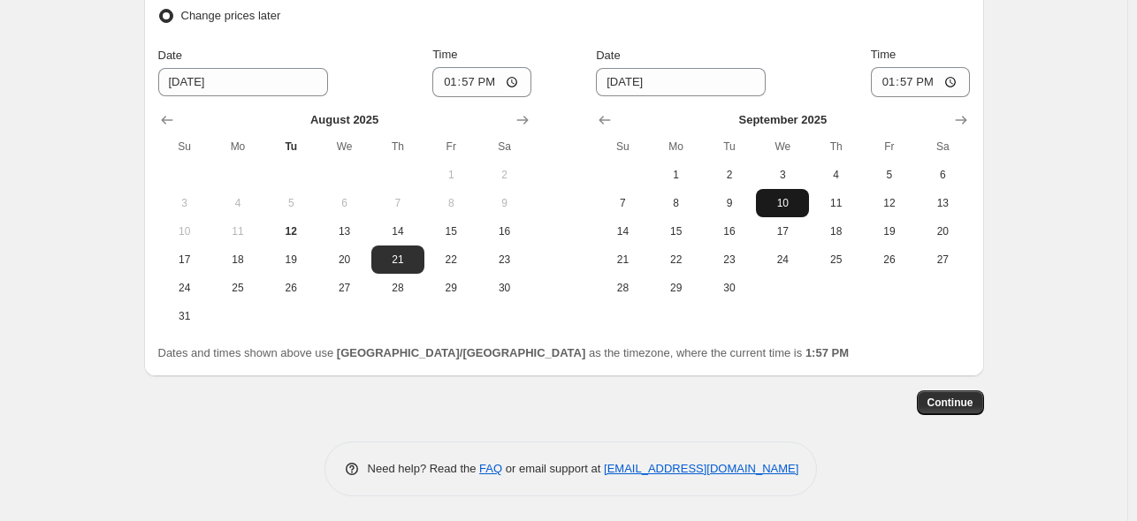
click at [795, 202] on span "10" at bounding box center [782, 203] width 39 height 14
type input "[DATE]"
click at [951, 84] on input "13:57" at bounding box center [920, 82] width 99 height 30
click at [953, 87] on input "13:57" at bounding box center [920, 82] width 99 height 30
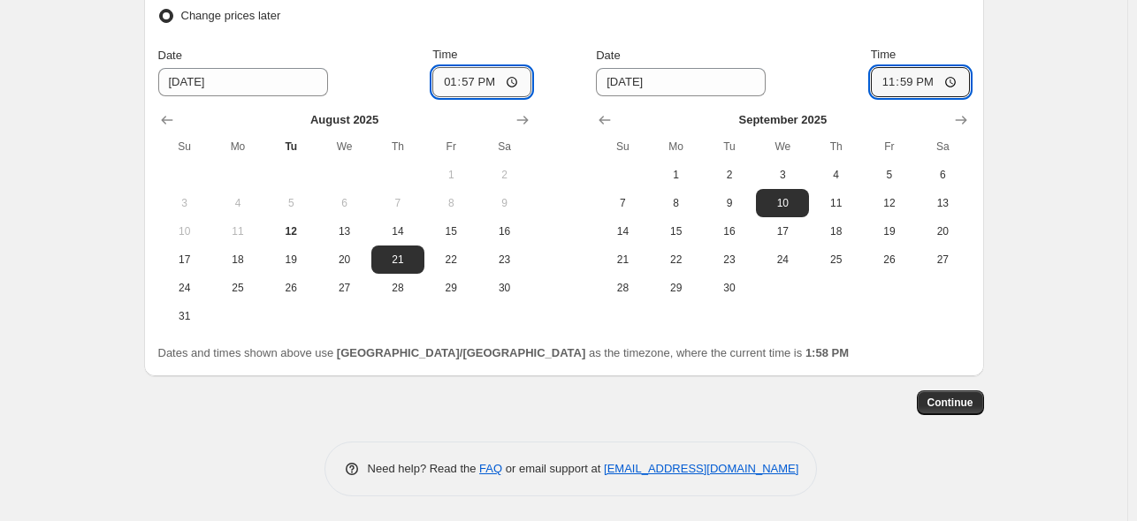
type input "23:59"
click at [513, 77] on input "13:57" at bounding box center [481, 82] width 99 height 30
type input "00:00"
click at [550, 0] on div "Change prices now Change prices later Date [DATE] Time 00:00 [DATE] Su Mo Tu We…" at bounding box center [563, 155] width 811 height 352
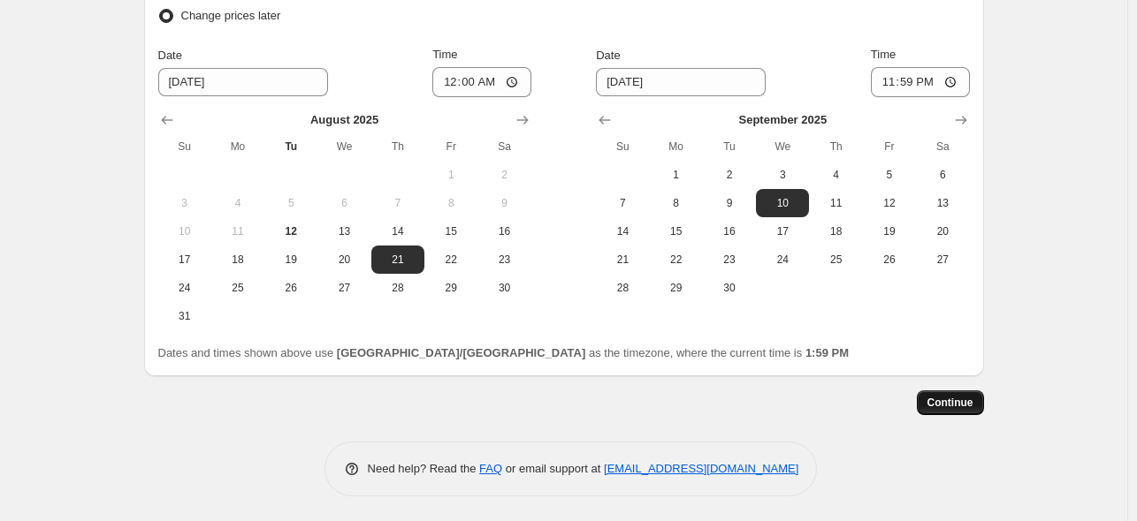
click at [973, 399] on span "Continue" at bounding box center [950, 403] width 46 height 14
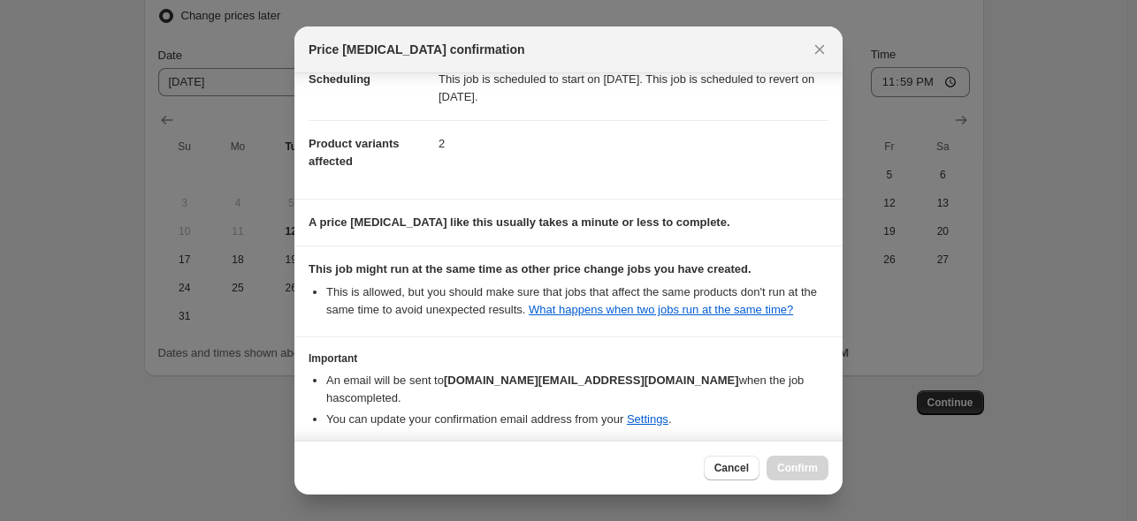
scroll to position [124, 0]
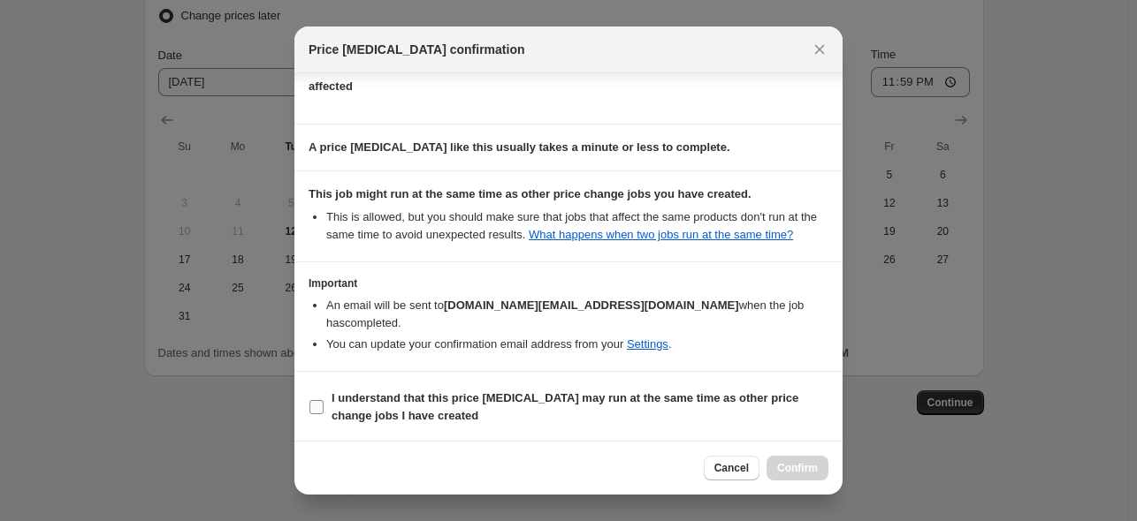
click at [326, 402] on label "I understand that this price [MEDICAL_DATA] may run at the same time as other p…" at bounding box center [568, 407] width 520 height 42
click at [323, 402] on input "I understand that this price [MEDICAL_DATA] may run at the same time as other p…" at bounding box center [316, 407] width 14 height 14
checkbox input "true"
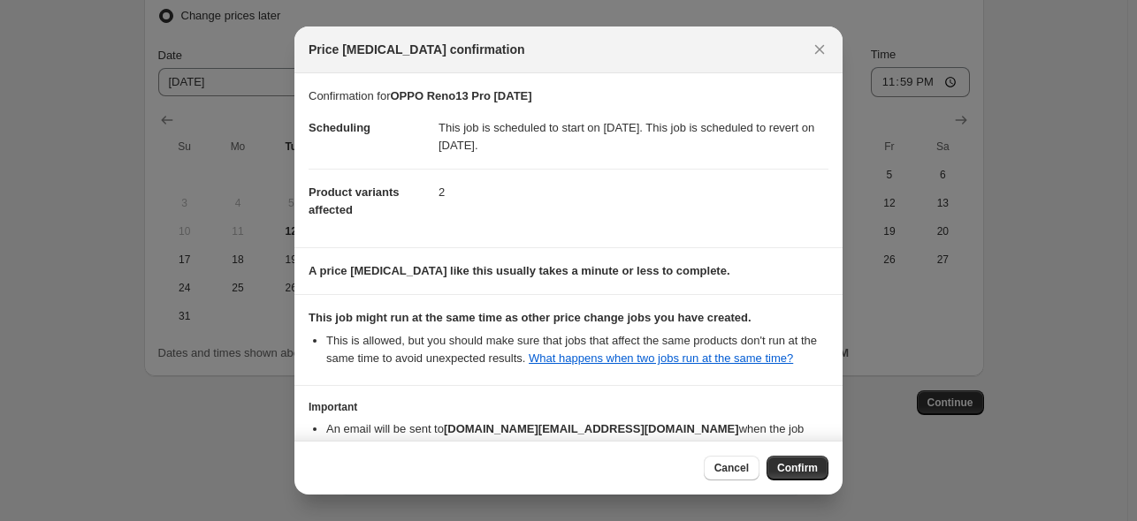
scroll to position [0, 0]
click at [812, 470] on span "Confirm" at bounding box center [797, 468] width 41 height 14
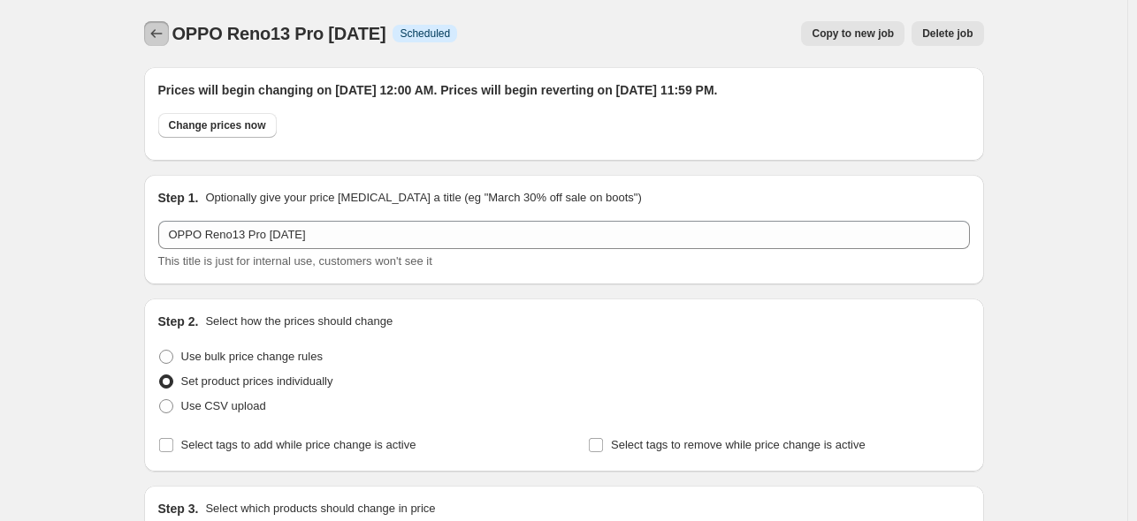
click at [148, 31] on button "Price change jobs" at bounding box center [156, 33] width 25 height 25
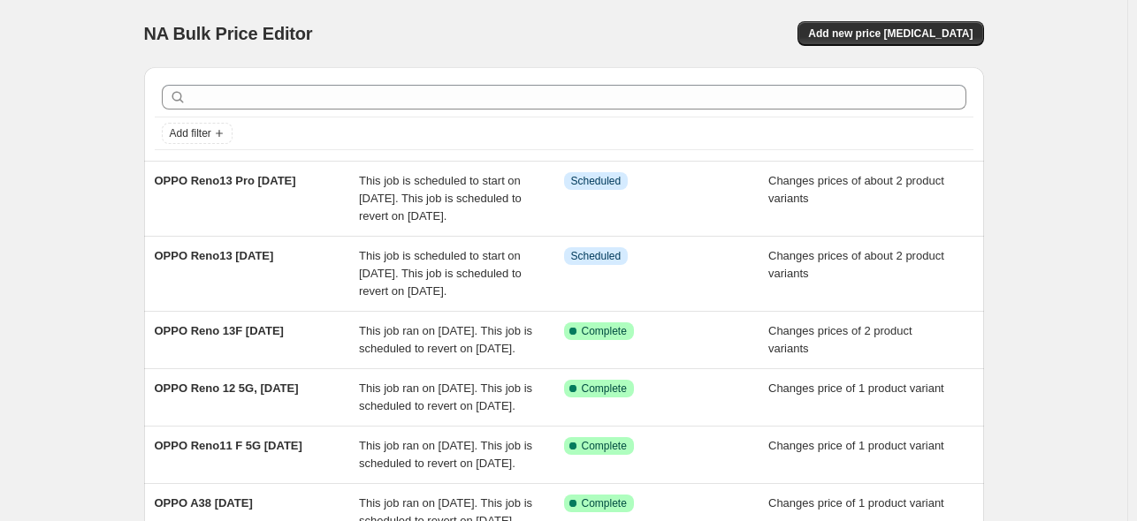
click at [42, 42] on div "NA Bulk Price Editor. This page is ready NA Bulk Price Editor Add new price [ME…" at bounding box center [563, 473] width 1127 height 946
